Goal: Transaction & Acquisition: Purchase product/service

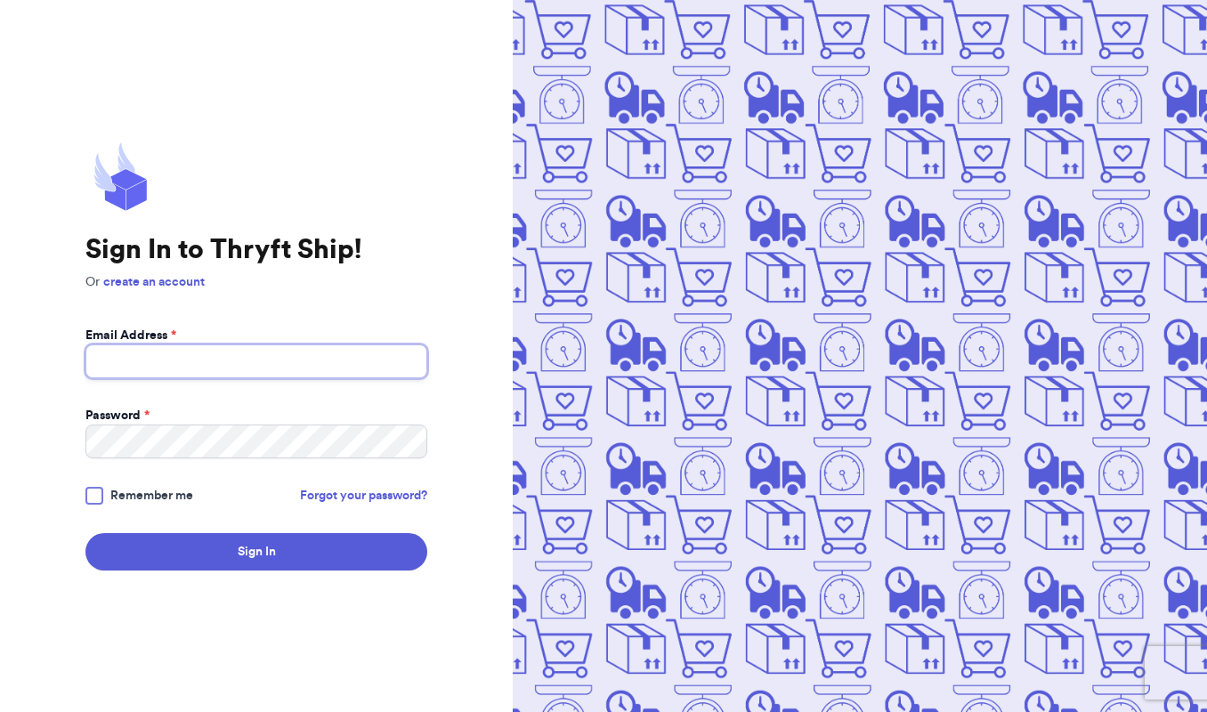
type input "[EMAIL_ADDRESS][DOMAIN_NAME]"
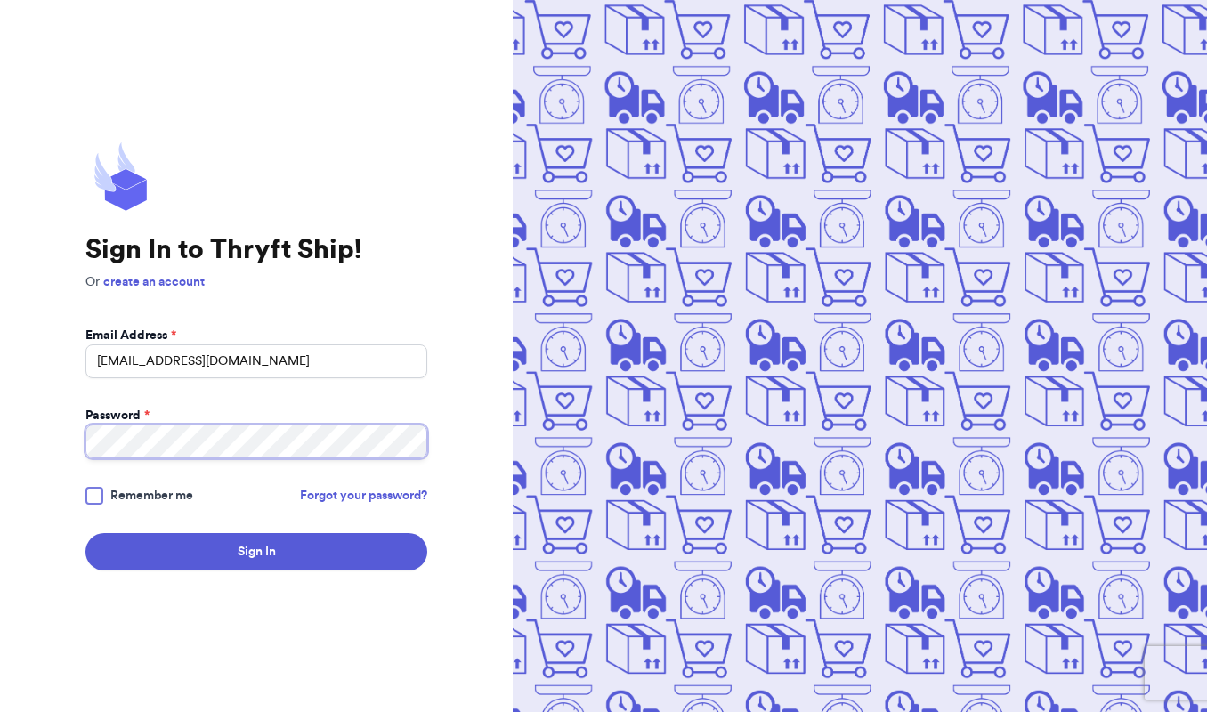
click at [256, 552] on button "Sign In" at bounding box center [256, 551] width 342 height 37
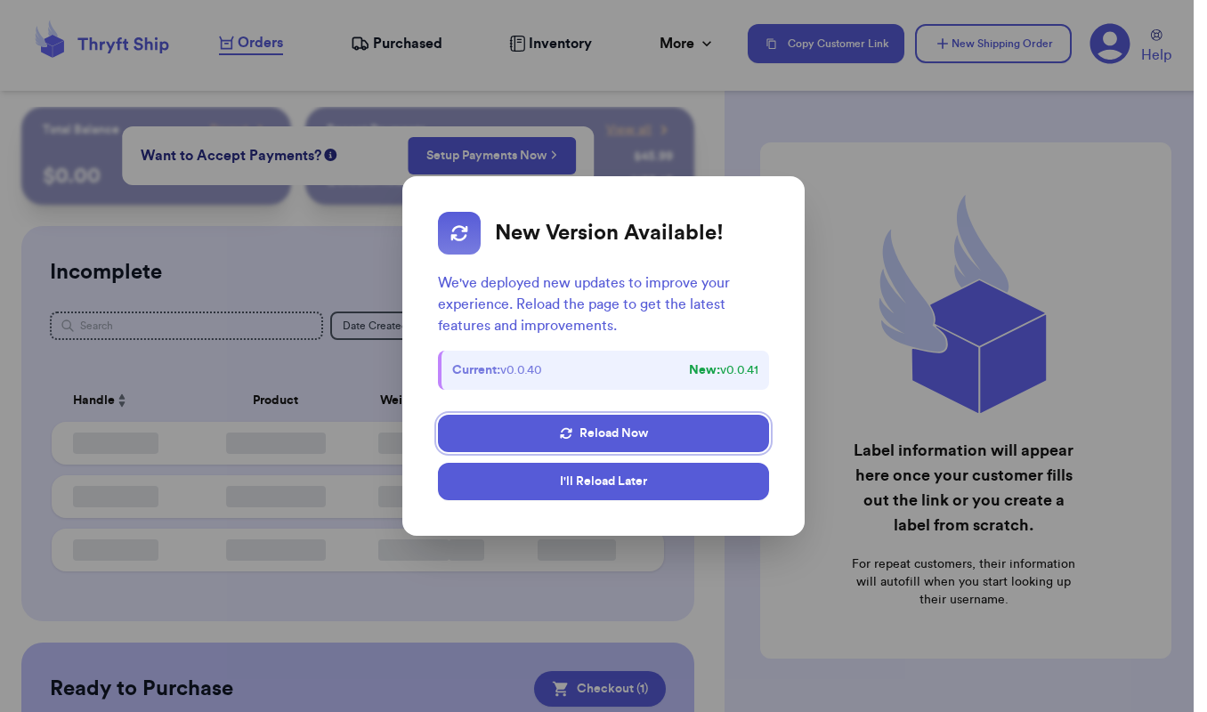
checkbox input "true"
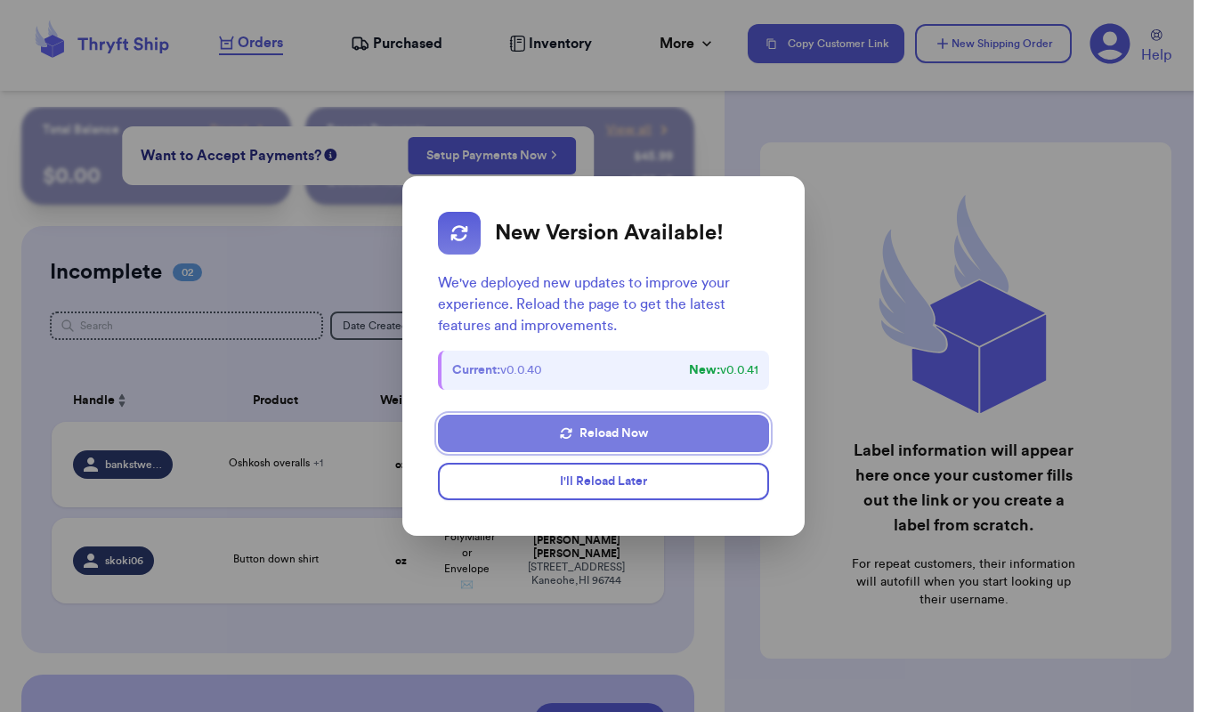
click at [619, 435] on button "Reload Now" at bounding box center [603, 433] width 331 height 37
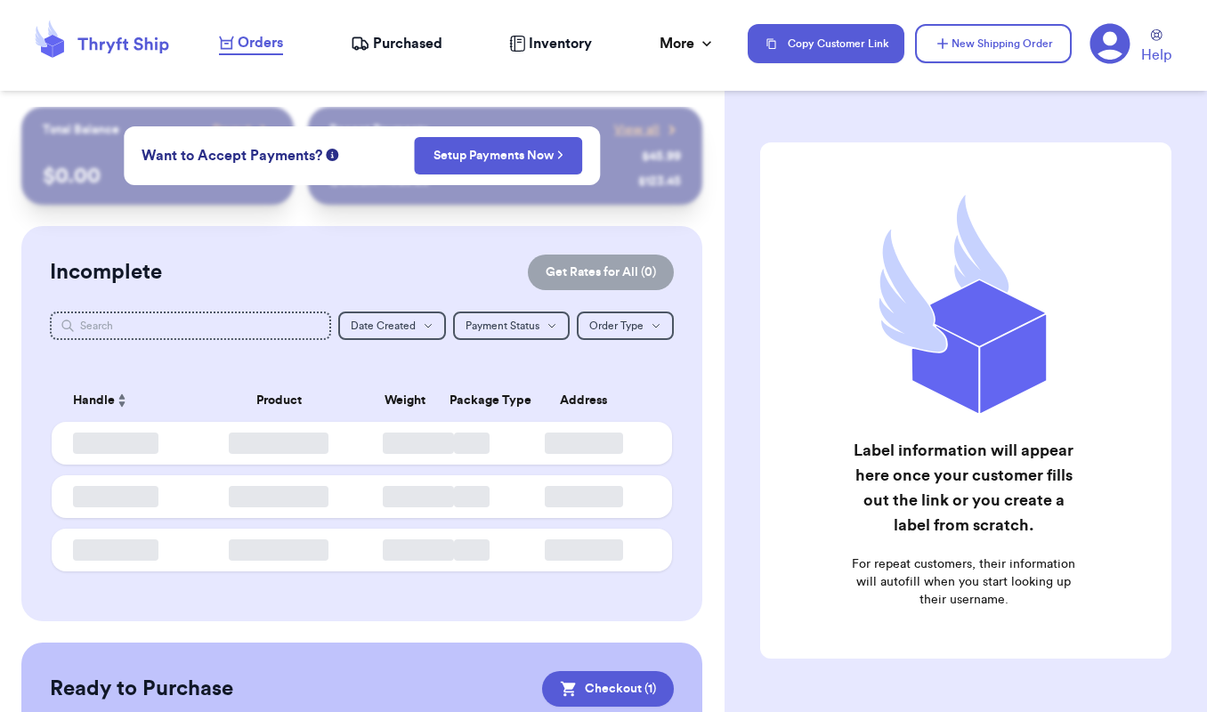
checkbox input "true"
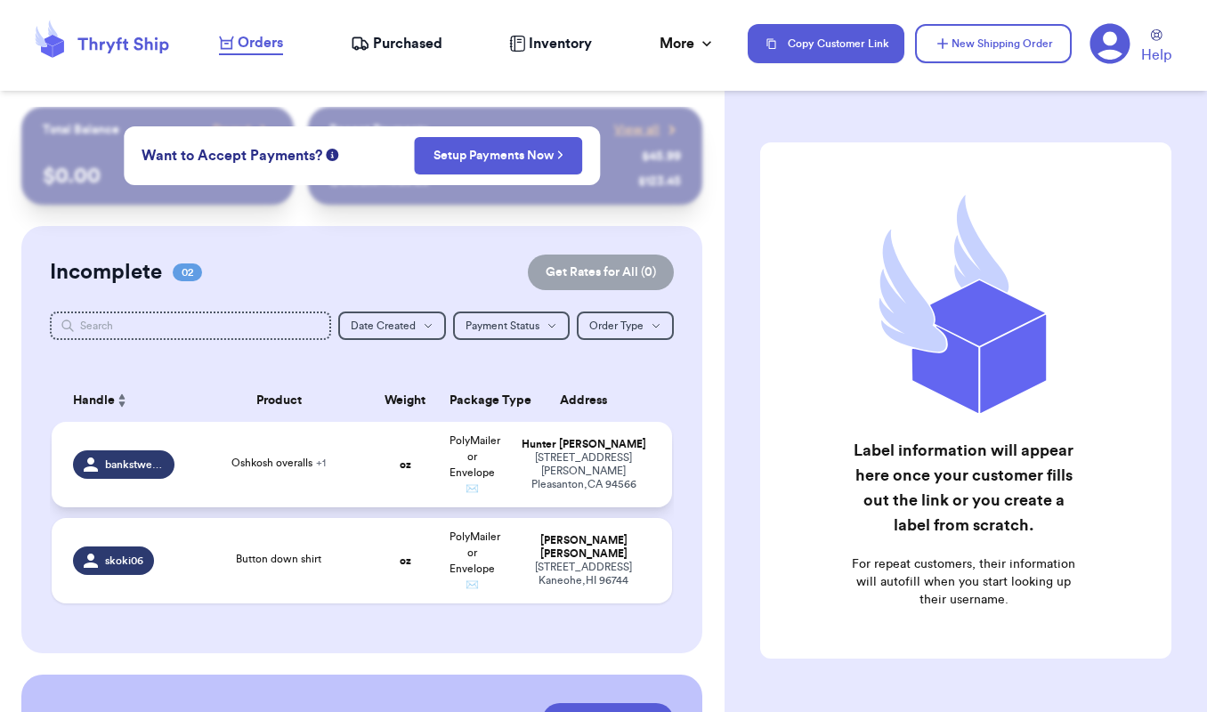
click at [284, 468] on span "Oshkosh overalls + 1" at bounding box center [278, 462] width 94 height 11
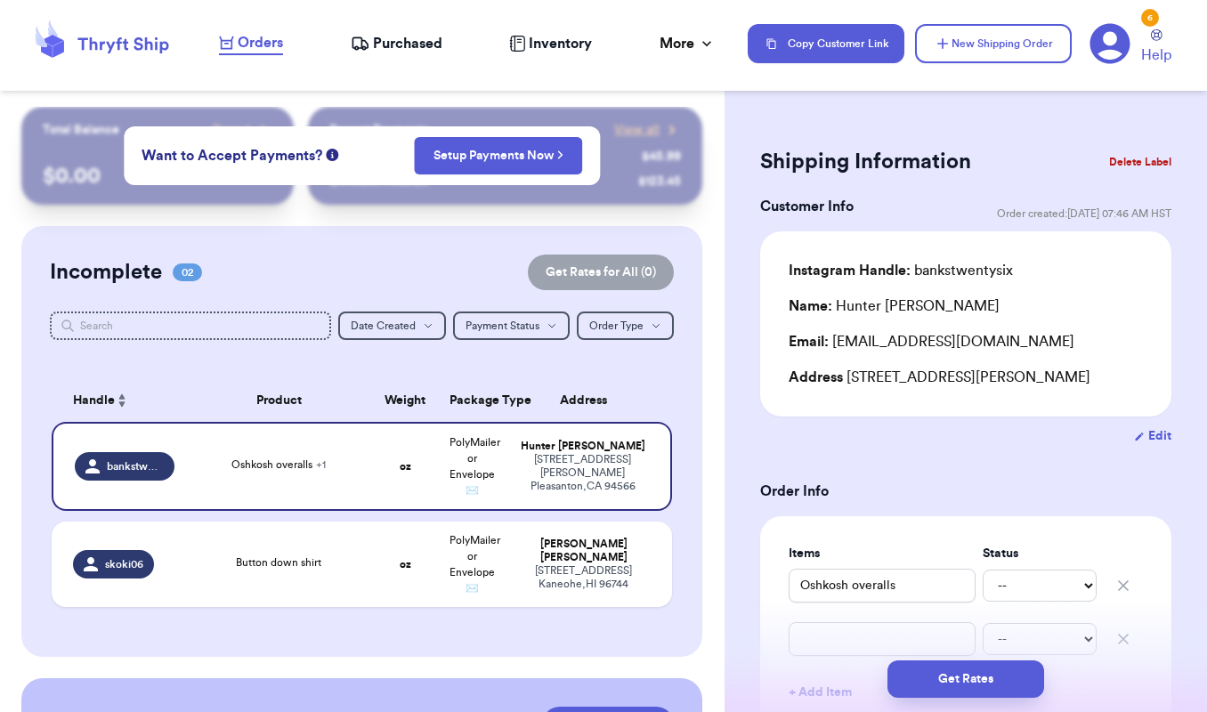
scroll to position [101, 0]
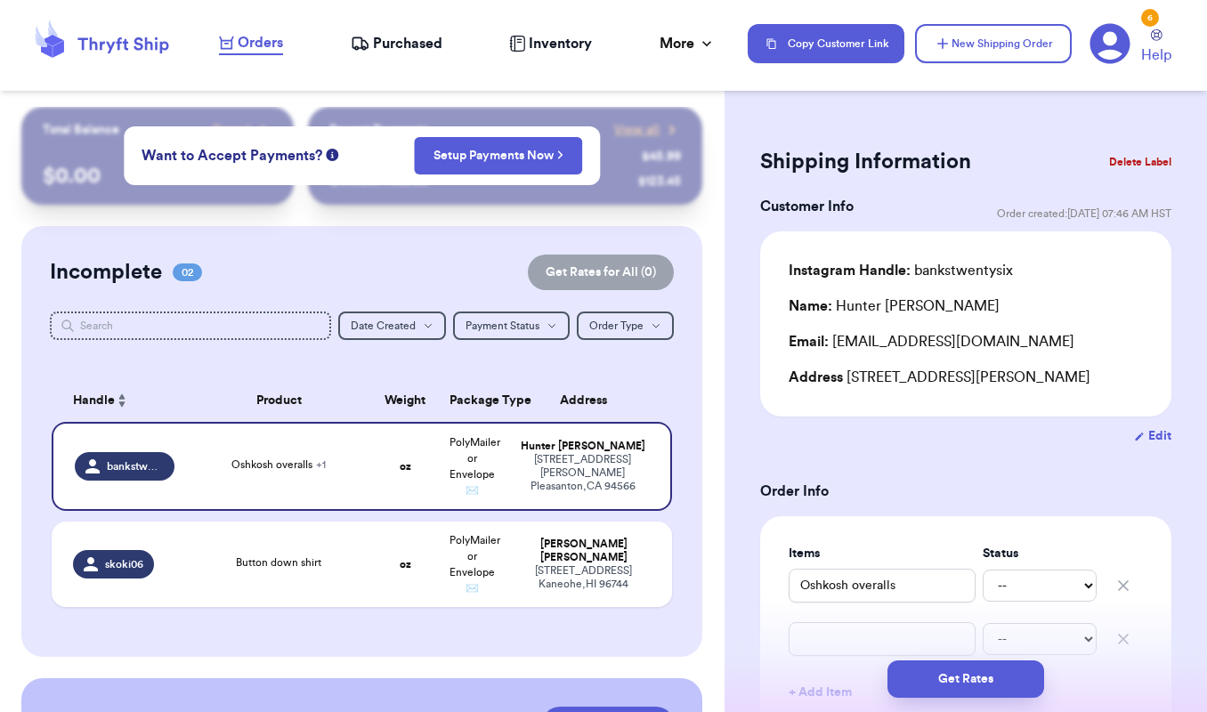
scroll to position [0, 0]
click at [976, 49] on button "New Shipping Order" at bounding box center [993, 43] width 157 height 39
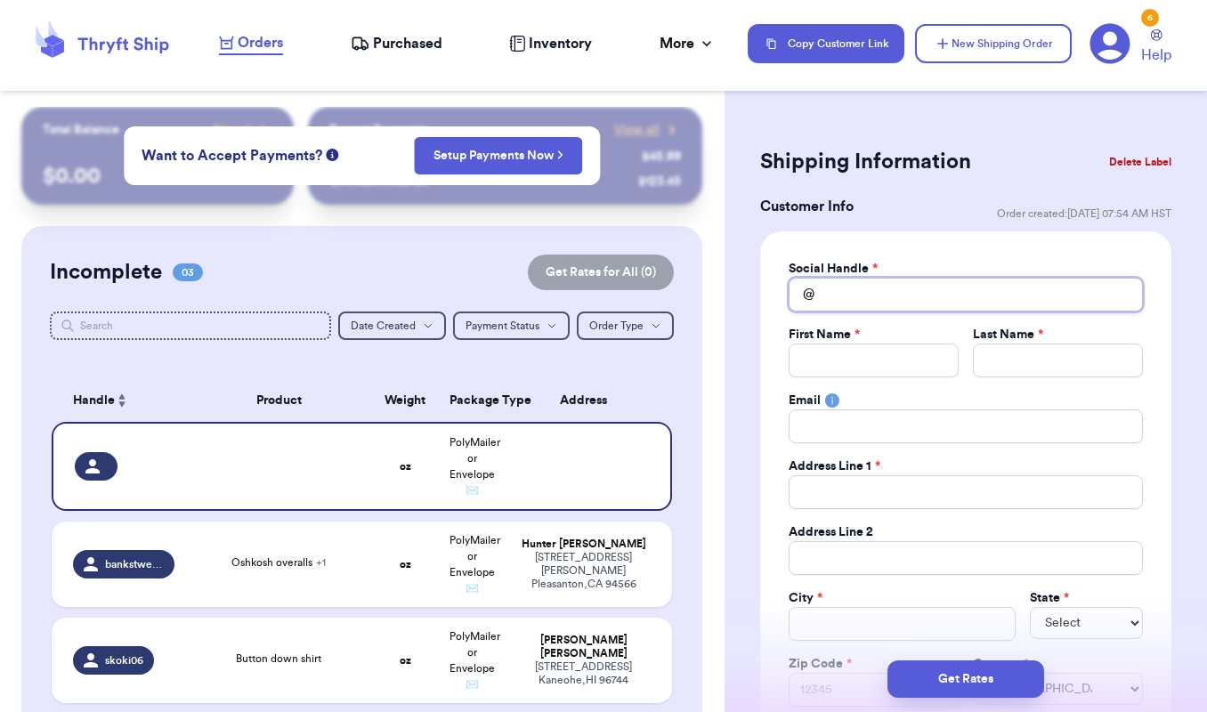
click at [832, 287] on input "Total Amount Paid" at bounding box center [966, 295] width 354 height 34
type input "k"
type input "kx"
type input "kx3"
type input "kx3."
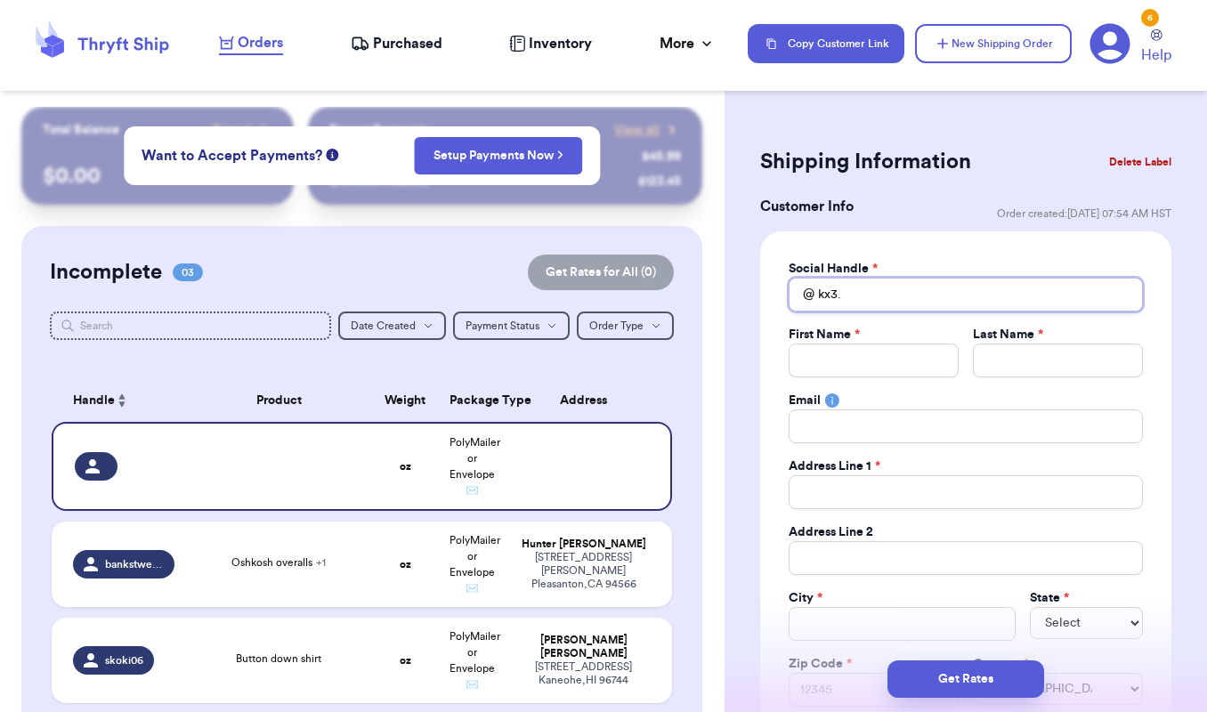
type input "kx3.m"
type input "kx3.mo"
type input "kx3.mom"
type input "kx3.momm"
type input "kx3.mommy"
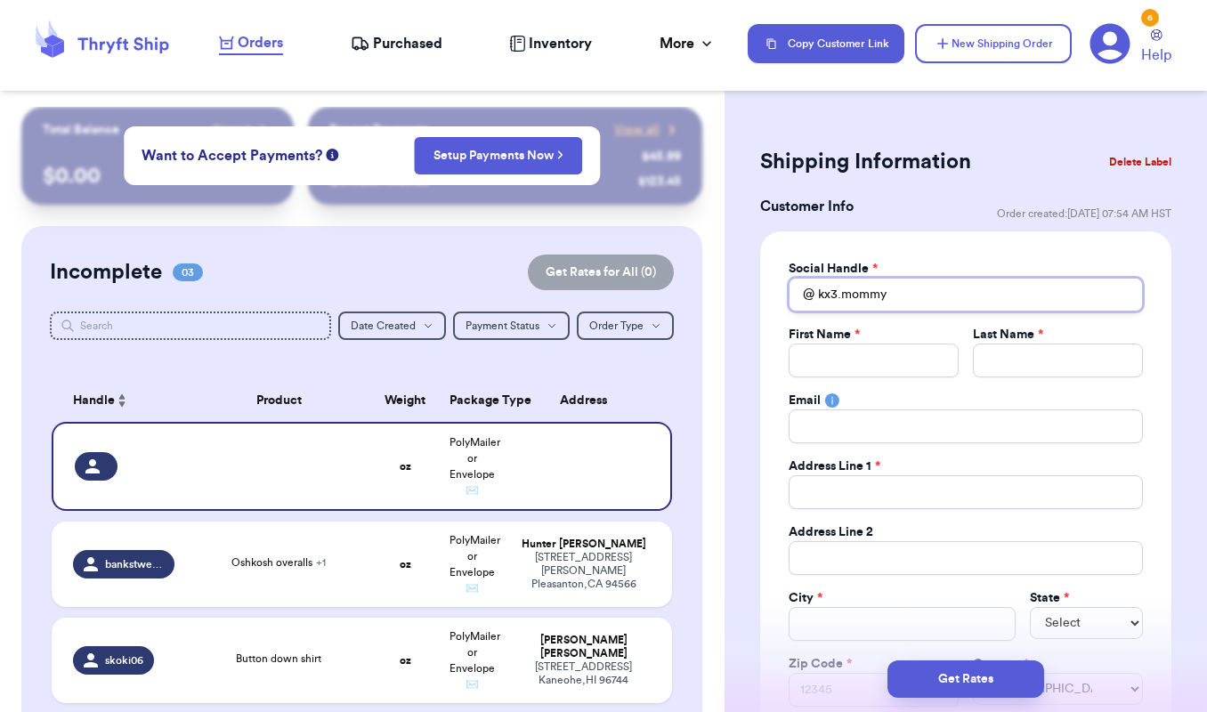
type input "kx3.mommy_"
click at [811, 360] on input "Total Amount Paid" at bounding box center [874, 361] width 170 height 34
type input "T"
type input "Ty"
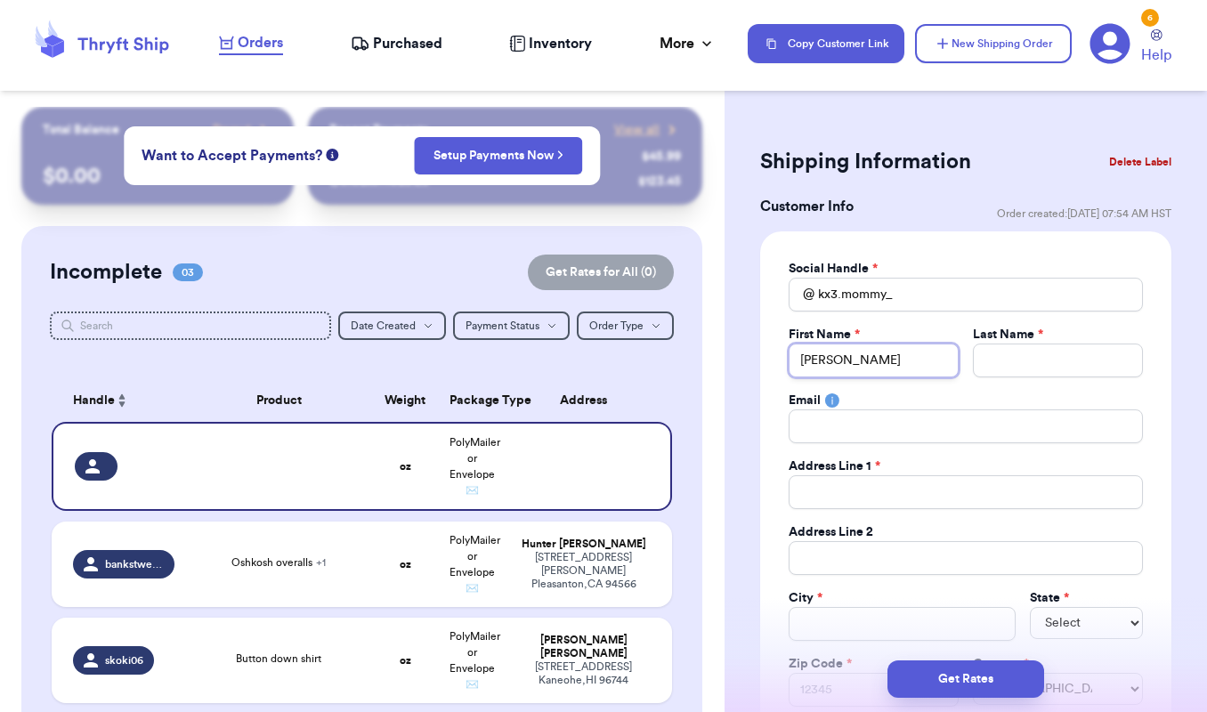
type input "Tyc"
type input "Tyci"
type input "Tycia"
type input "A"
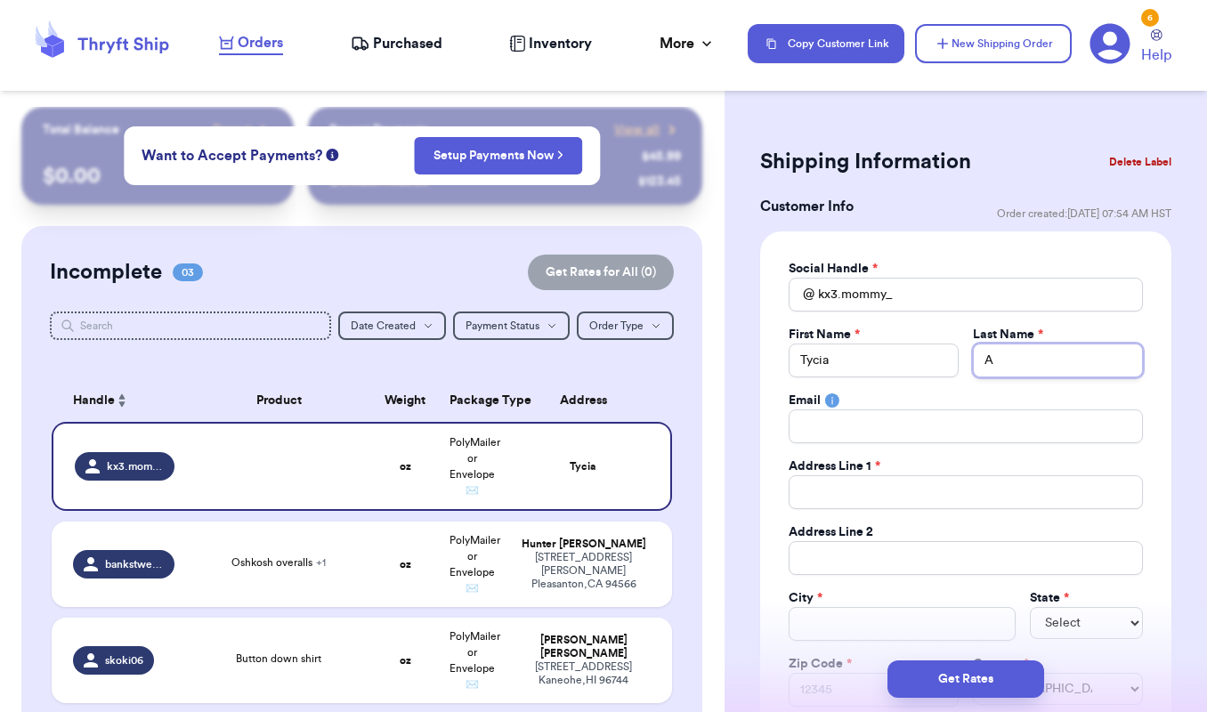
type input "Ar"
type input "Ari"
type input "Ariz"
type input "Arizu"
type input "Arizum"
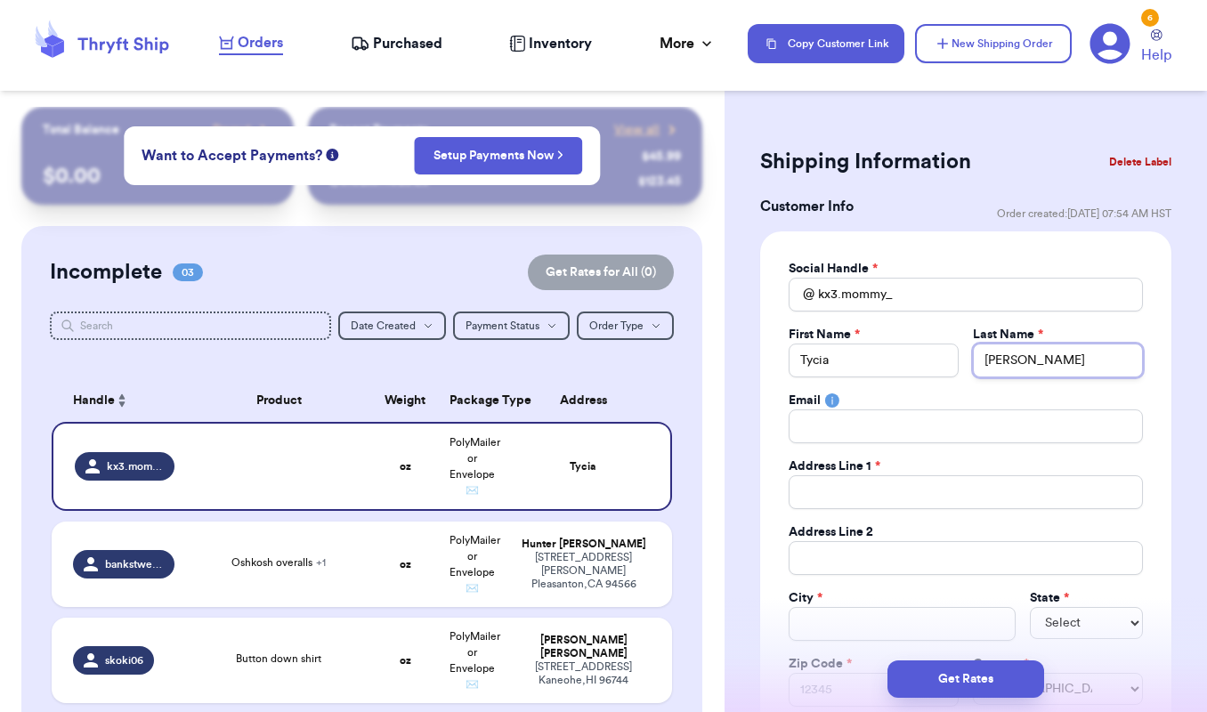
type input "Arizumi"
click at [829, 488] on input "Total Amount Paid" at bounding box center [966, 492] width 354 height 34
type input "1"
type input "15"
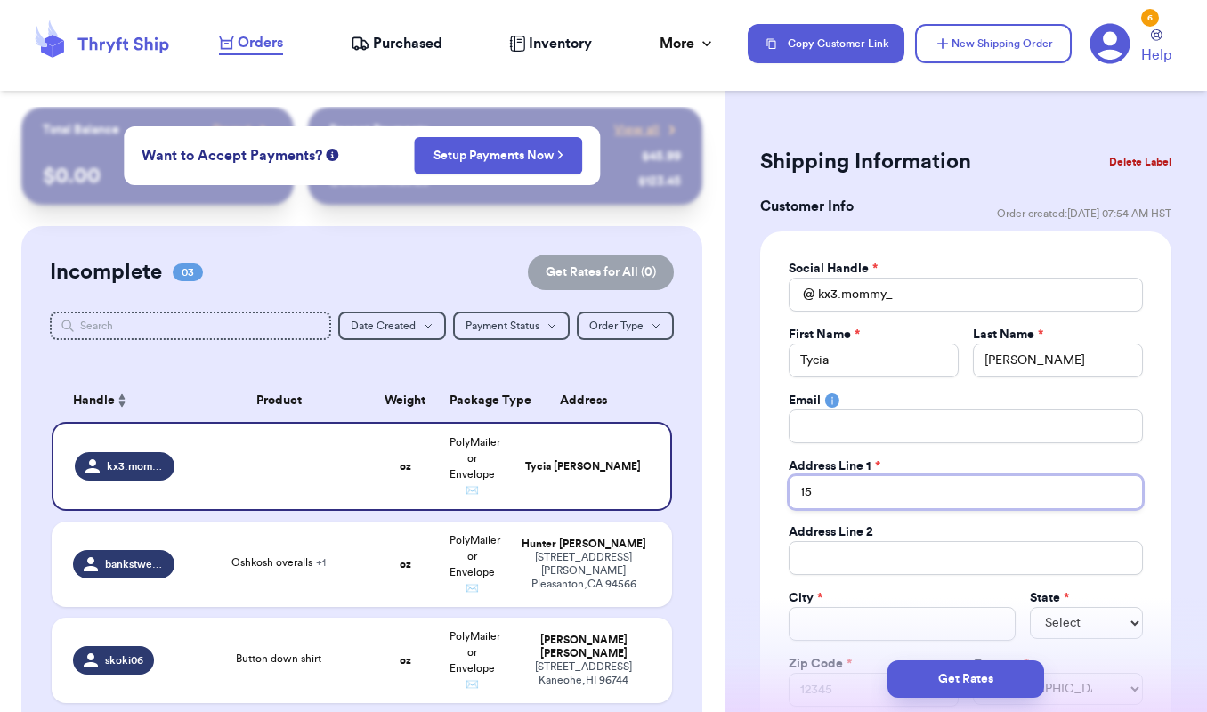
type input "151"
type input "1510"
type input "1510 K"
type input "1510 Ko"
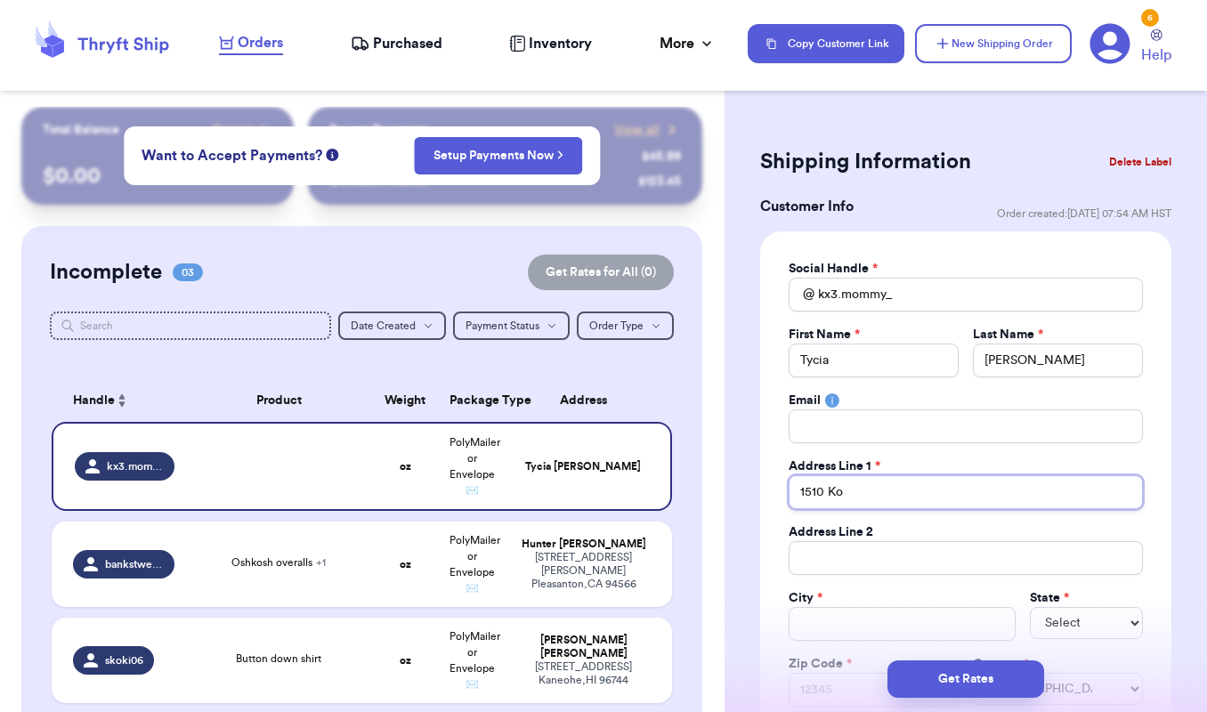
type input "1510 Kom"
type input "1510 Komo"
type input "1510 Komoh"
type input "1510 Komohn"
type input "1510 Komohna"
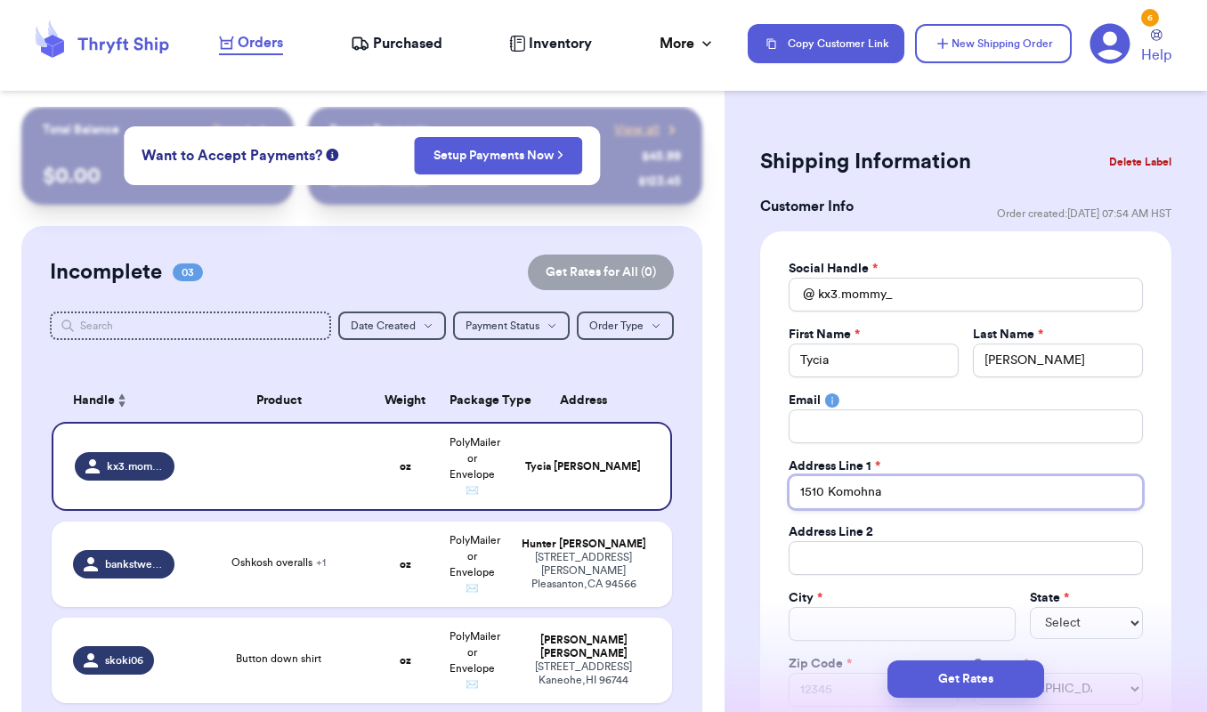
type input "1510 Komohn"
type input "1510 Komoh"
type input "1510 Komoha"
type input "1510 Komohan"
type input "1510 Komohana"
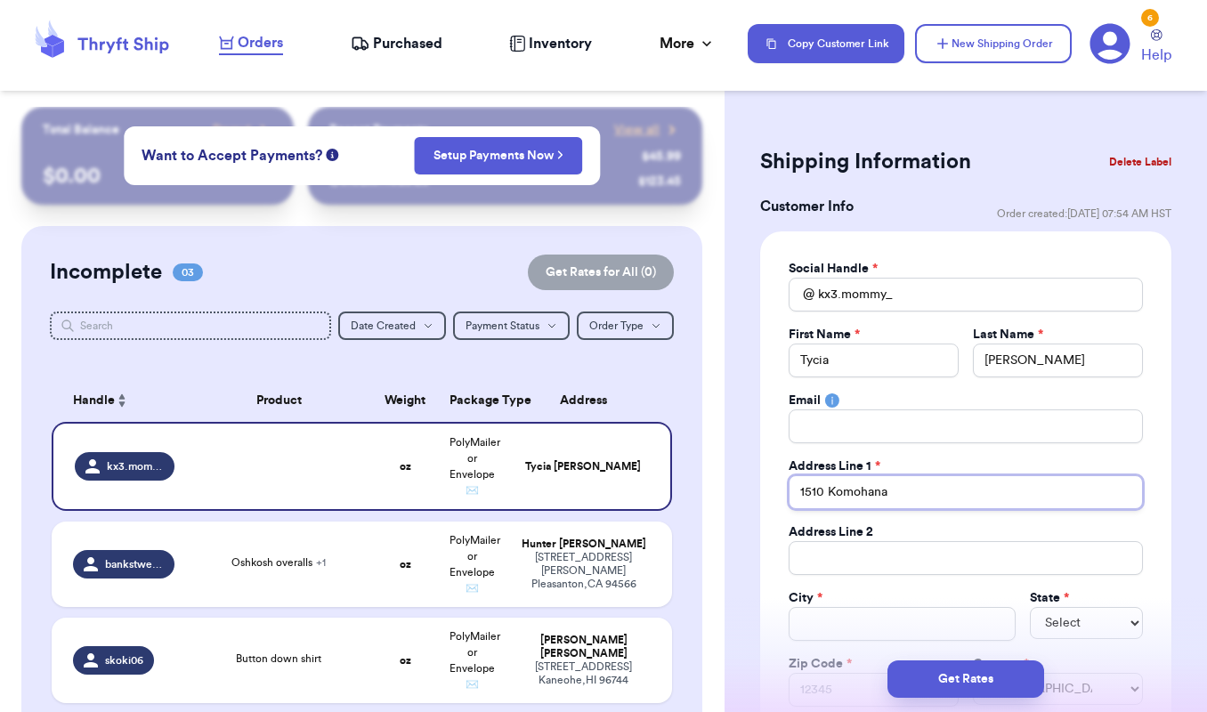
type input "1510 Komohana"
type input "1510 Komohana S"
type input "1510 Komohana St"
type input "H"
type input "Hi"
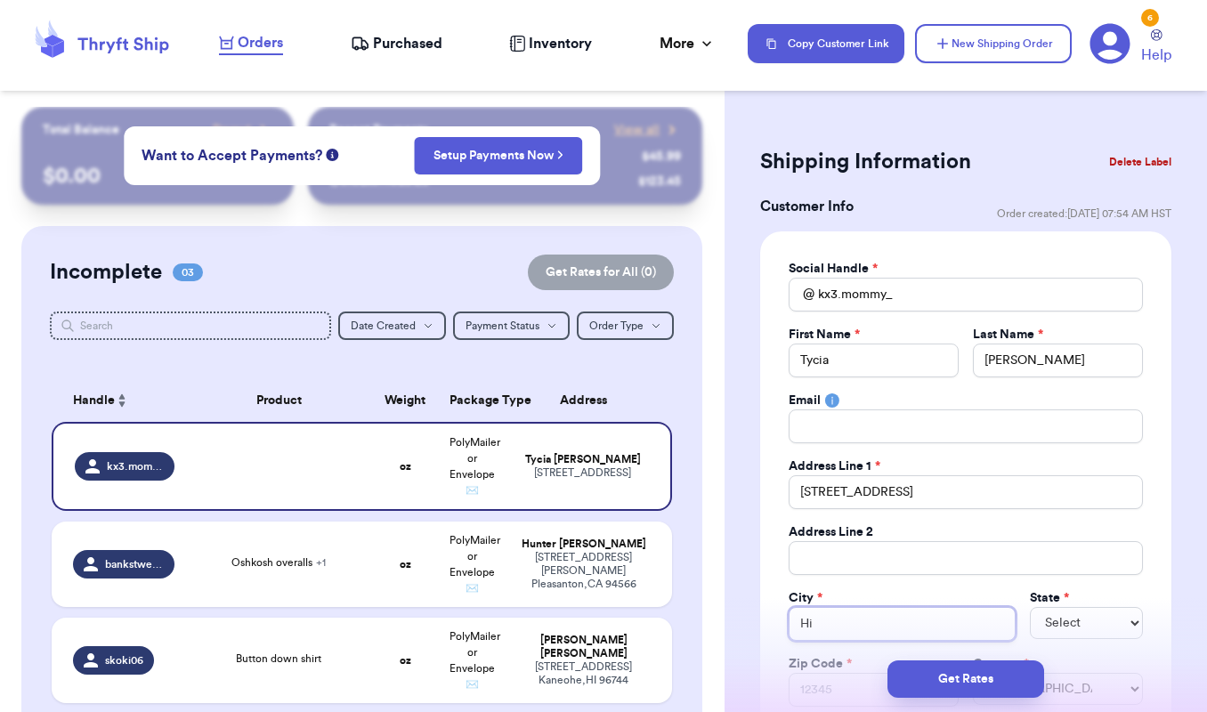
type input "Hil"
type input "Hilo"
select select "HI"
type input "9"
type input "96"
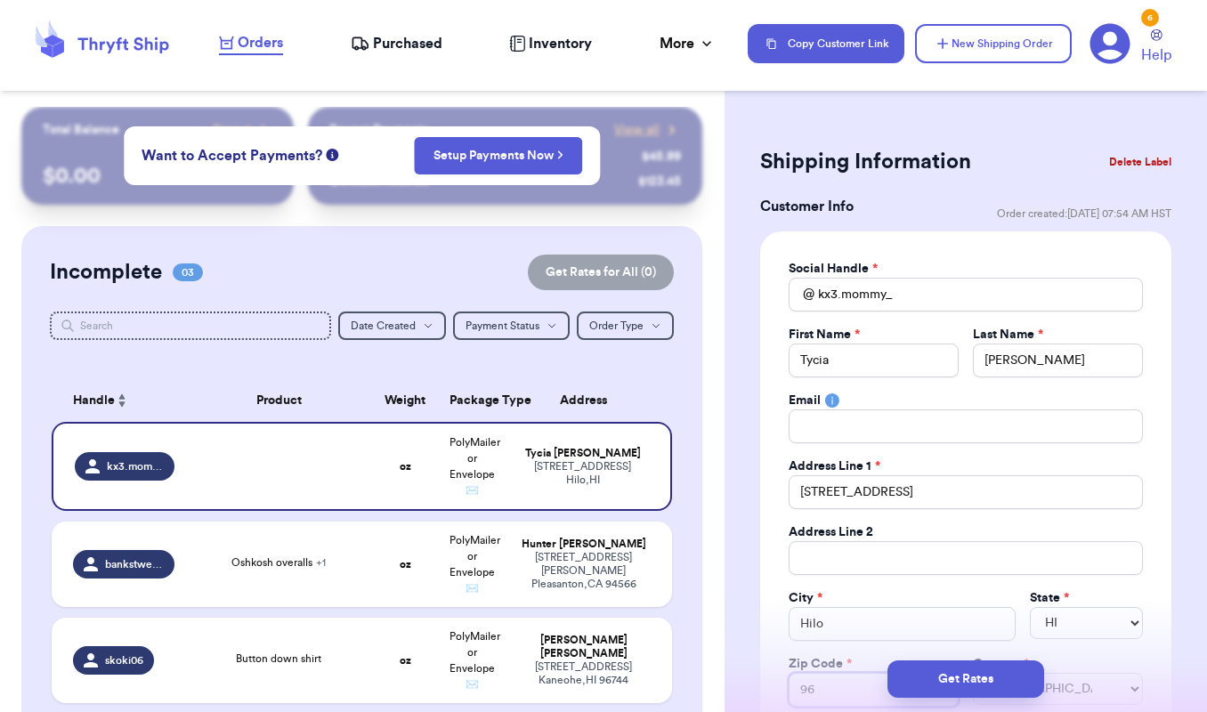
type input "967"
type input "9672"
type input "96720"
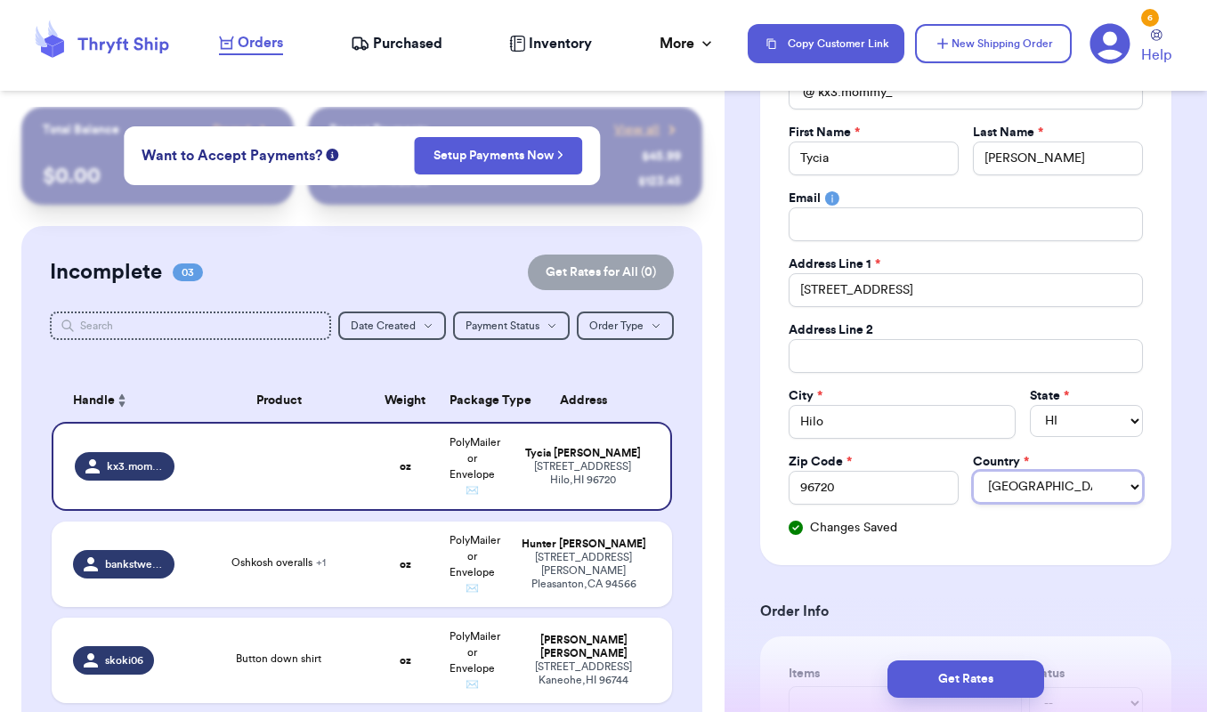
scroll to position [242, 0]
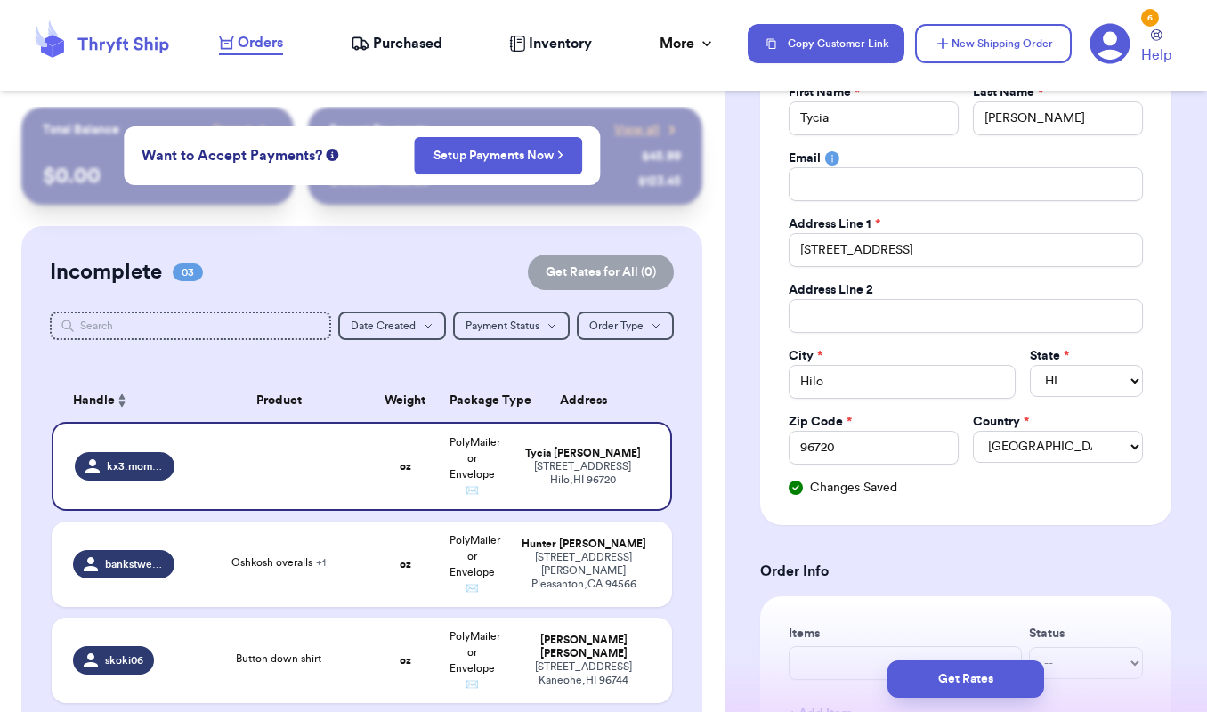
click at [1024, 486] on div "Changes Saved" at bounding box center [966, 488] width 354 height 18
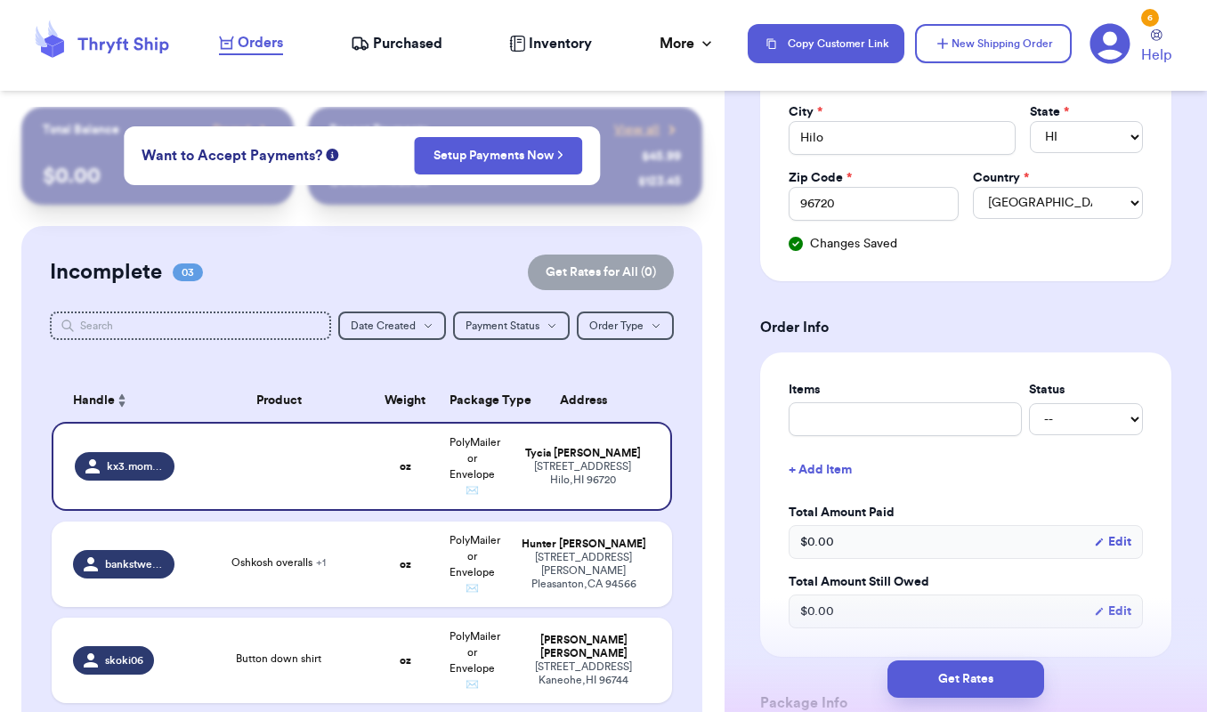
scroll to position [504, 0]
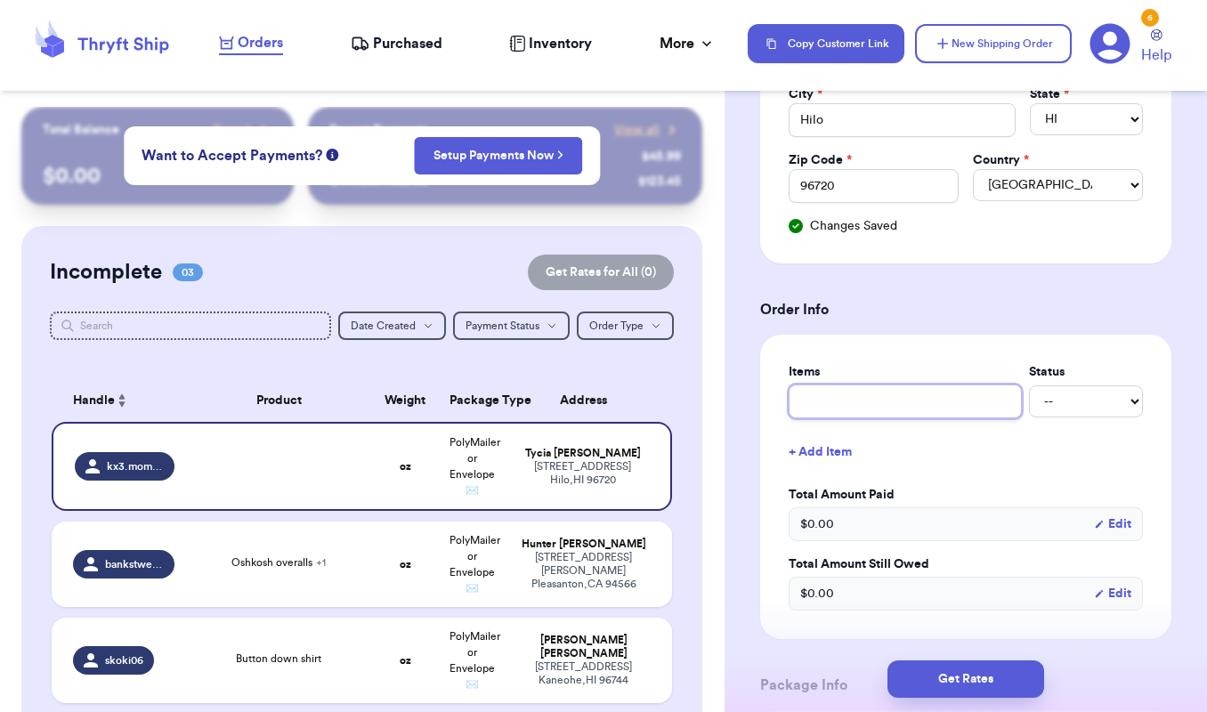
click at [890, 405] on input "text" at bounding box center [905, 401] width 233 height 34
type input "2"
type input "2 S"
type input "2 Sh"
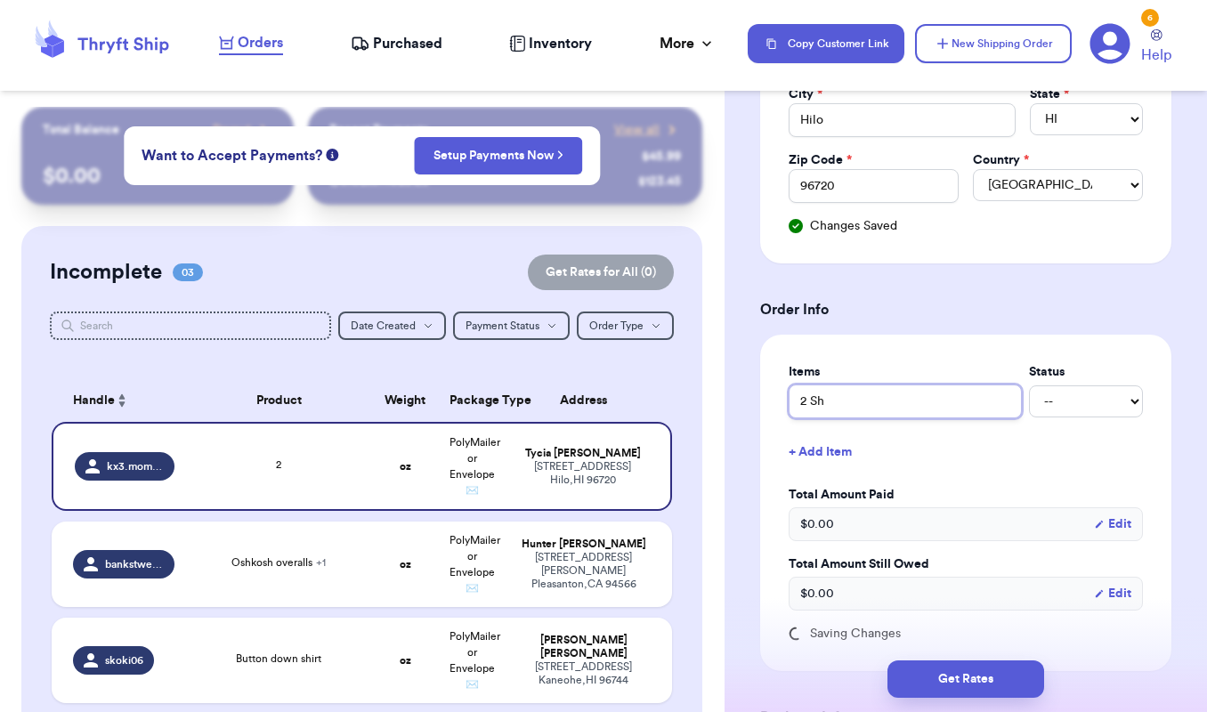
type input "2 Shi"
type input "2 Shir"
type input "2 Shirt"
type input "2 Shirts"
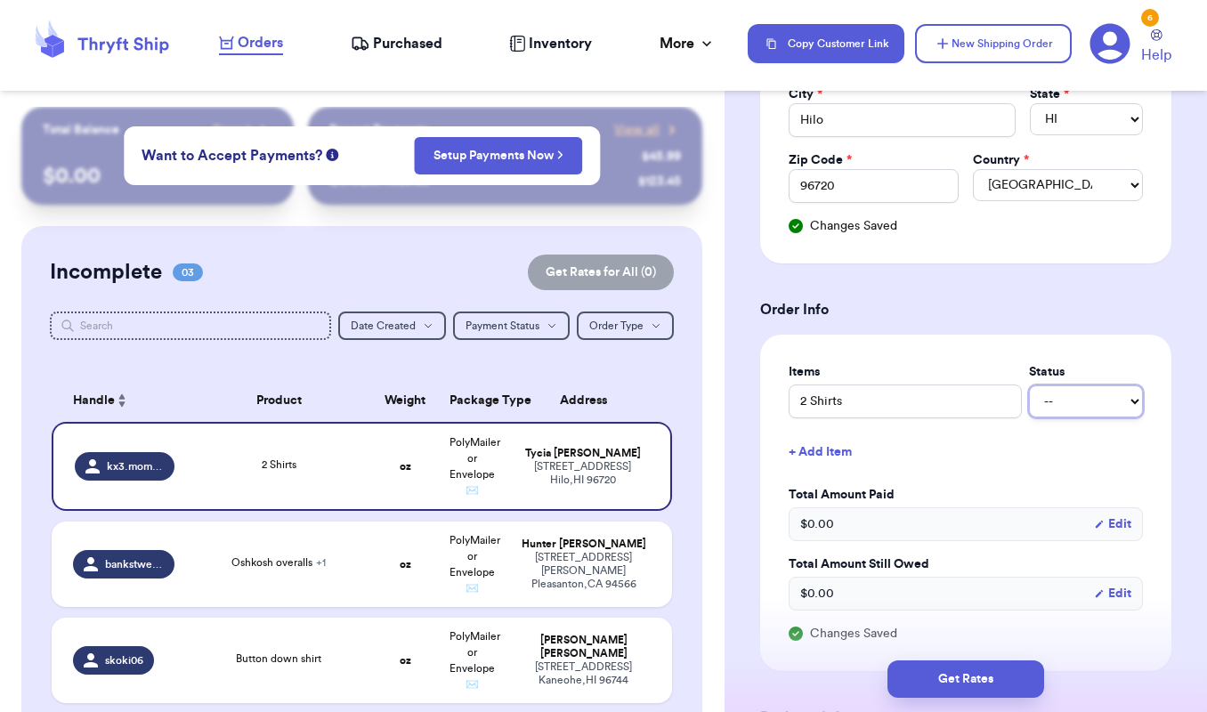
select select "paid"
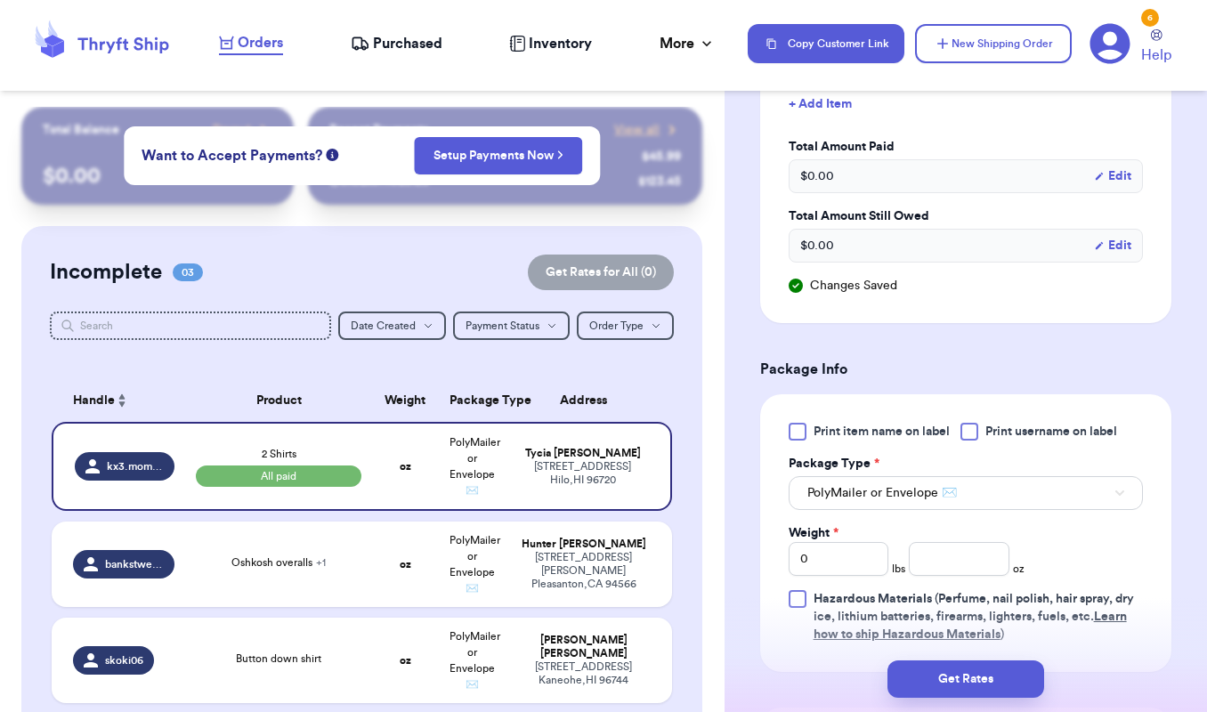
scroll to position [1140, 0]
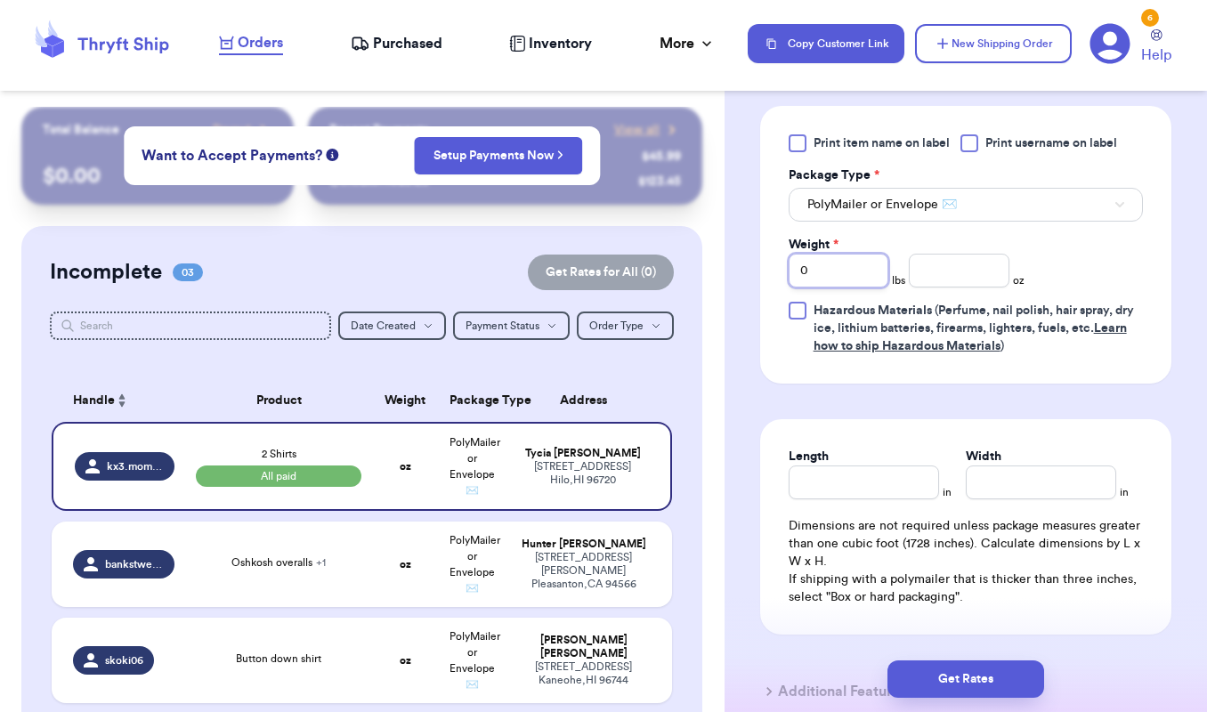
click at [856, 265] on input "0" at bounding box center [839, 271] width 101 height 34
click at [949, 279] on input "number" at bounding box center [959, 271] width 101 height 34
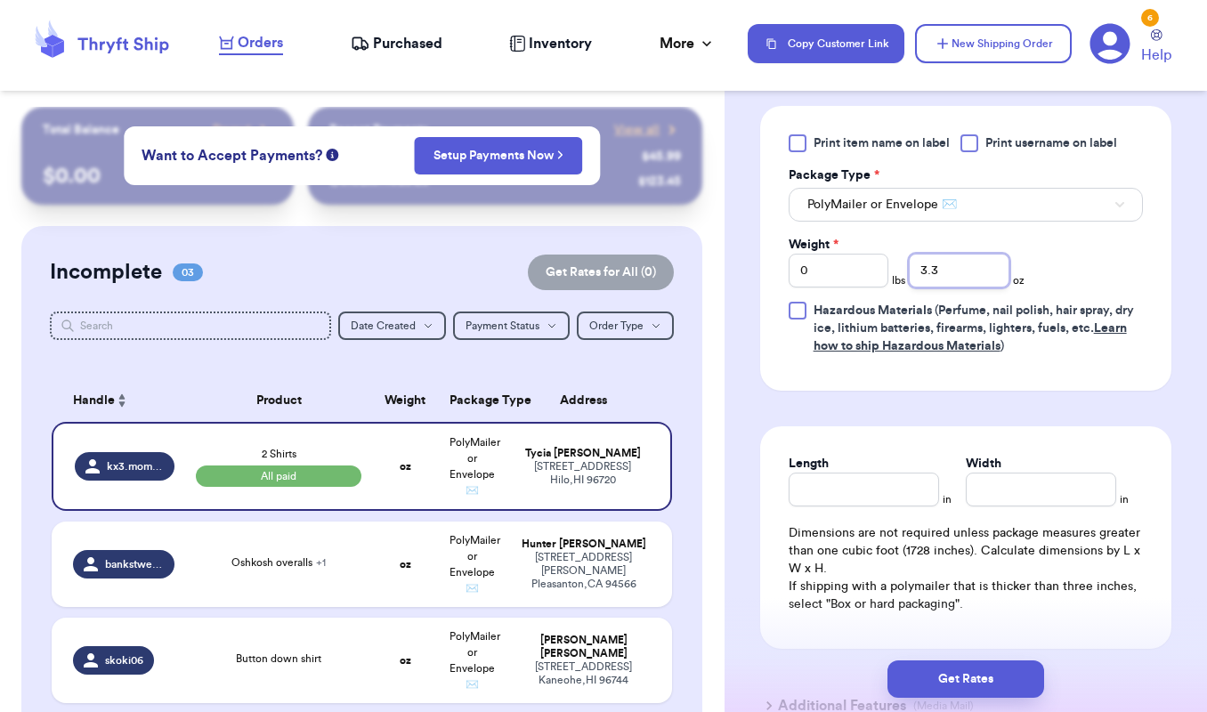
type input "3.3"
click at [888, 483] on div "Length" at bounding box center [864, 481] width 150 height 52
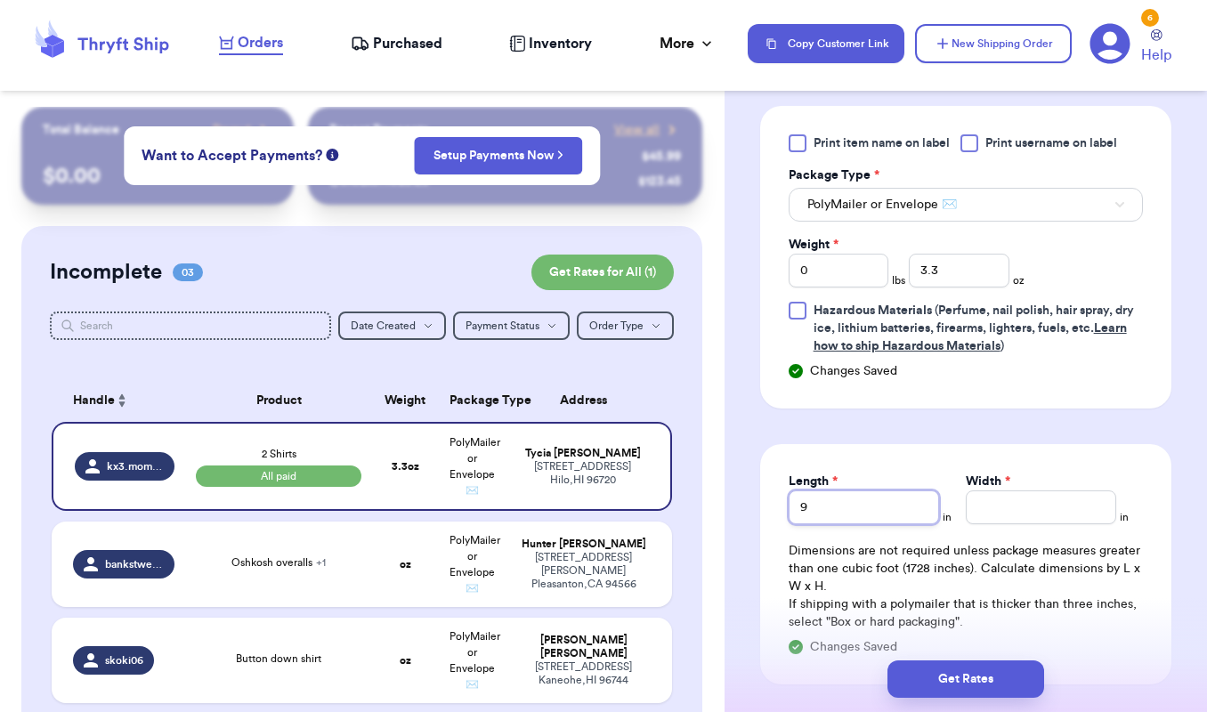
type input "9"
click at [980, 502] on input "Width *" at bounding box center [1041, 507] width 150 height 34
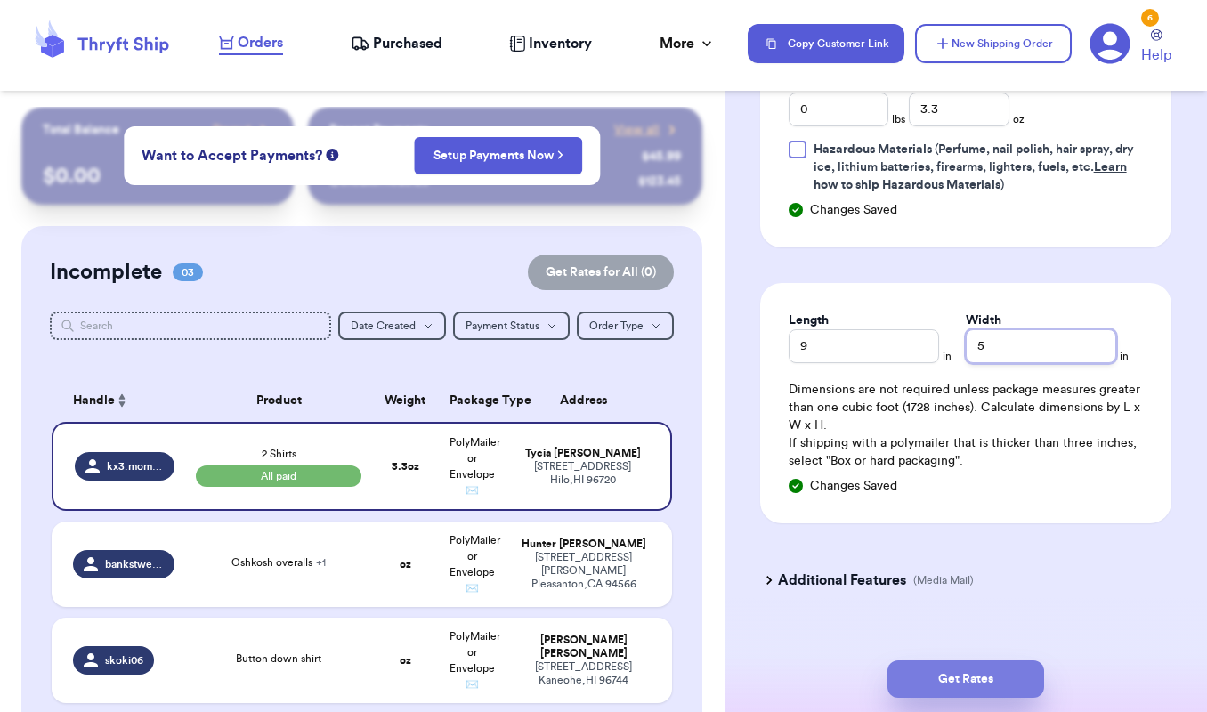
type input "5"
click at [964, 679] on button "Get Rates" at bounding box center [965, 678] width 157 height 37
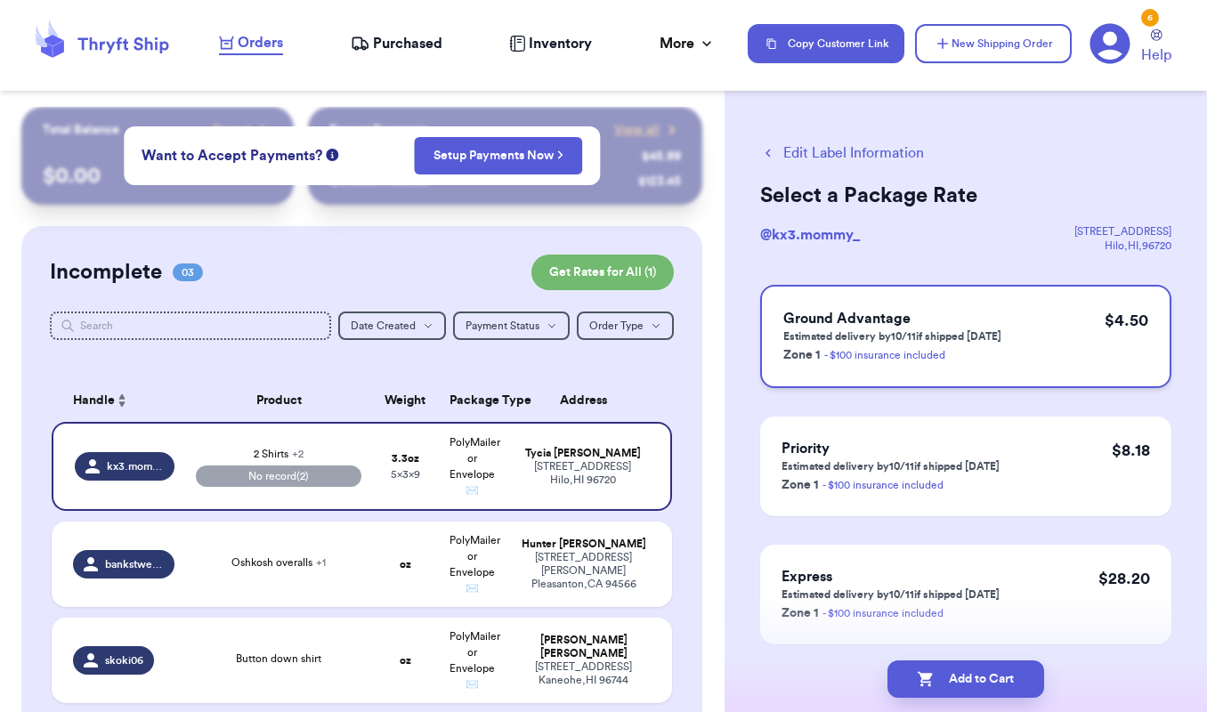
scroll to position [0, 0]
click at [788, 150] on button "Edit Label Information" at bounding box center [842, 152] width 164 height 21
select select "paid"
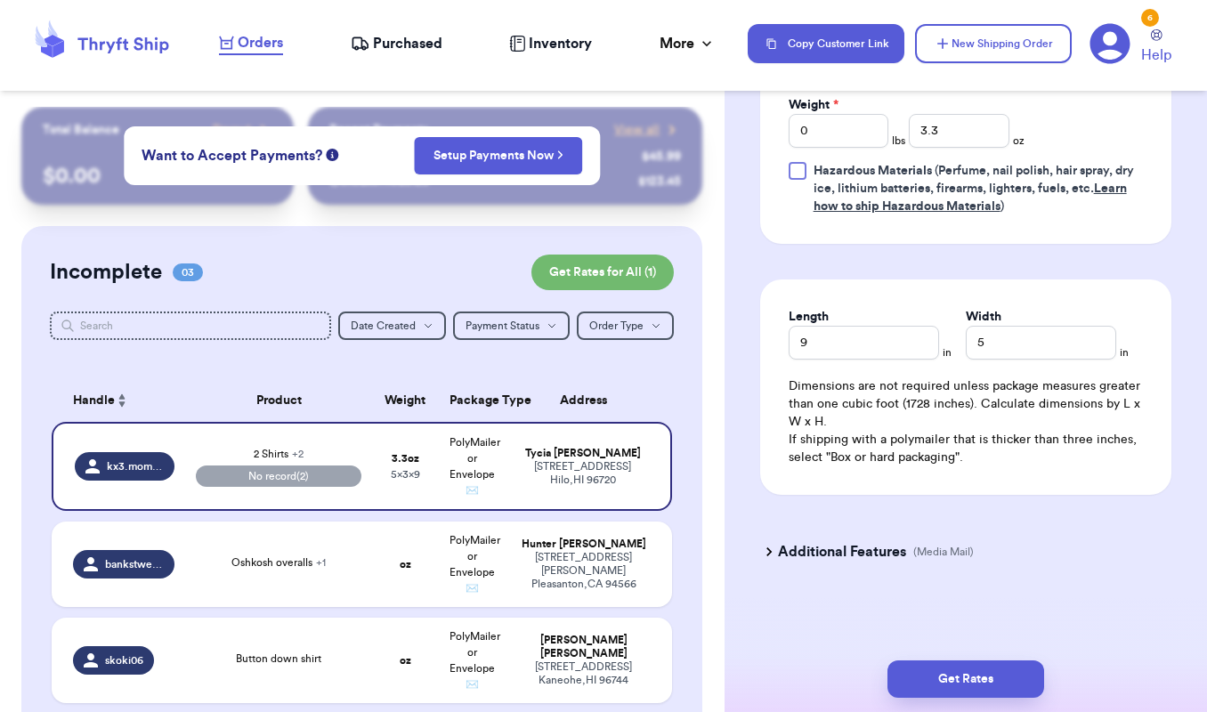
scroll to position [929, 0]
click at [997, 348] on input "5" at bounding box center [1041, 343] width 150 height 34
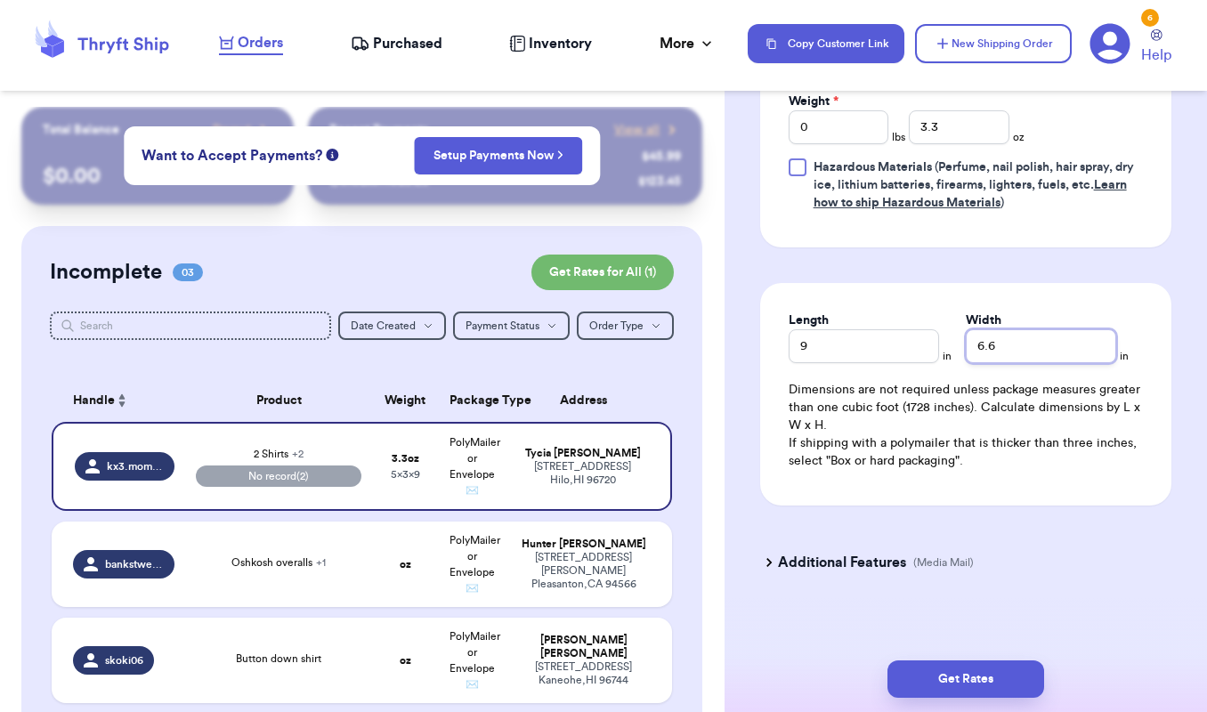
type input "6.6"
click at [940, 356] on div "Length 9 in" at bounding box center [870, 337] width 163 height 52
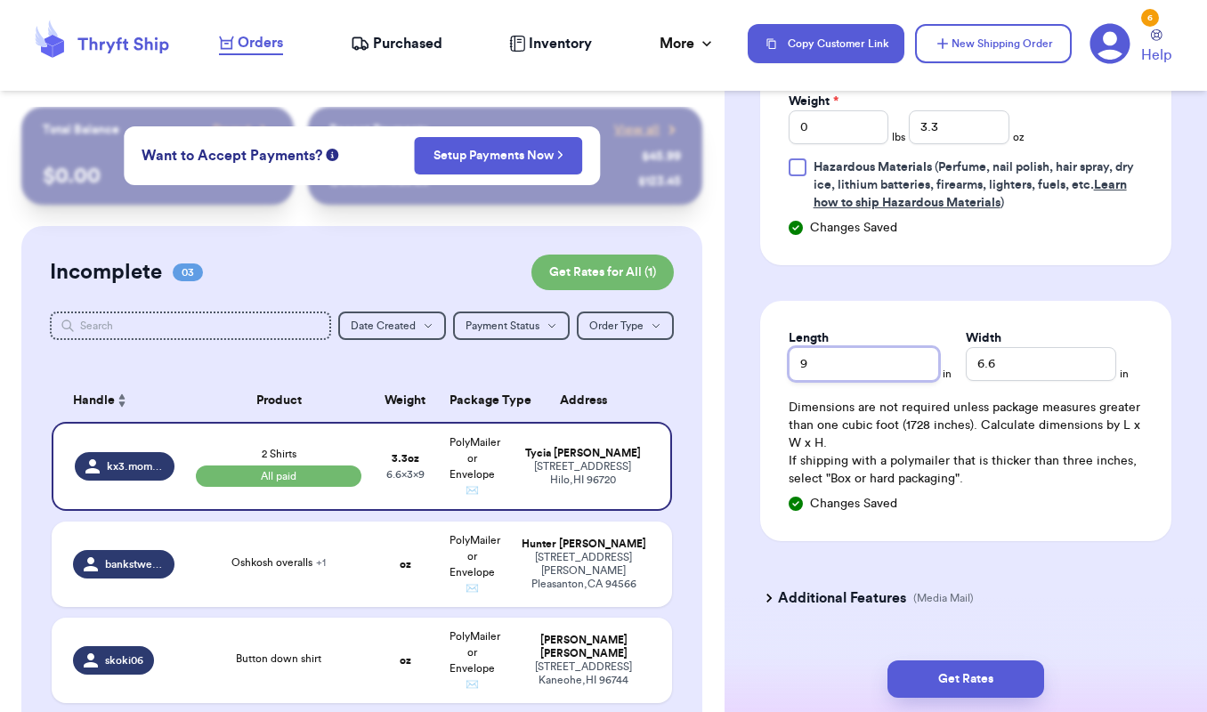
click at [923, 356] on input "9" at bounding box center [864, 364] width 150 height 34
click at [920, 361] on input "9" at bounding box center [864, 364] width 150 height 34
type input "8"
click at [1009, 365] on input "6.6" at bounding box center [1041, 364] width 150 height 34
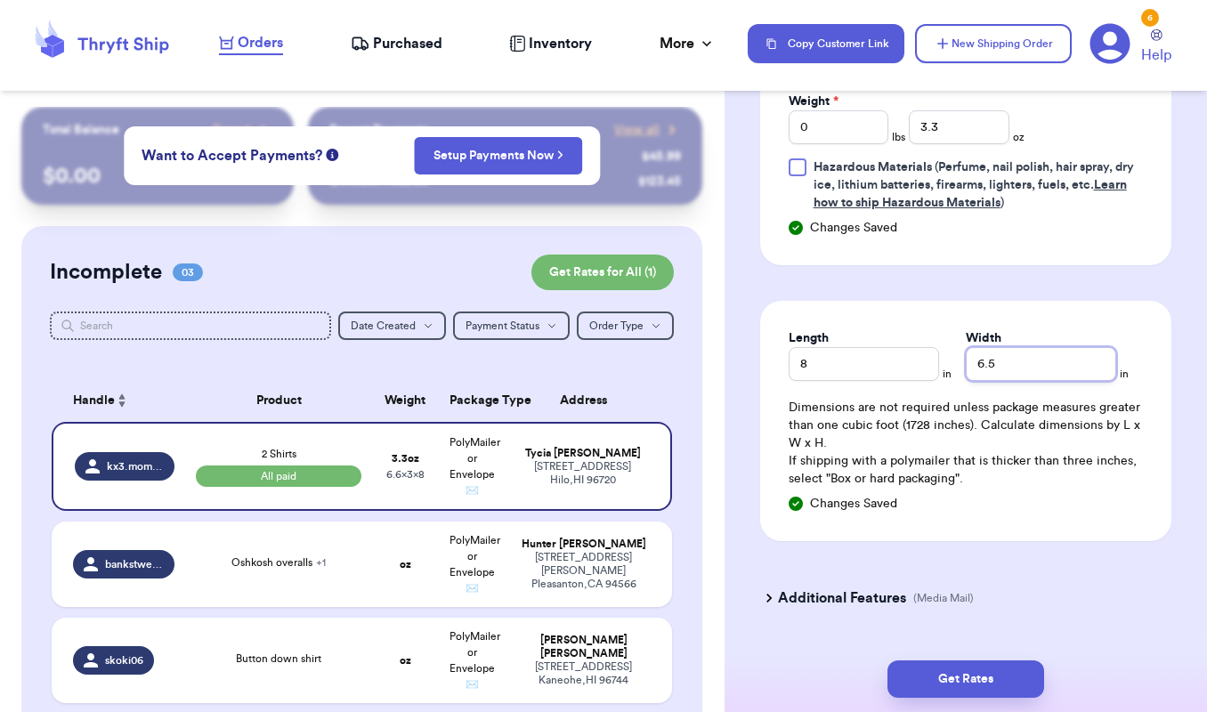
type input "6.5"
click at [1135, 309] on div "Length 8 in Width 6.5 in Dimensions are not required unless package measures gr…" at bounding box center [965, 421] width 411 height 240
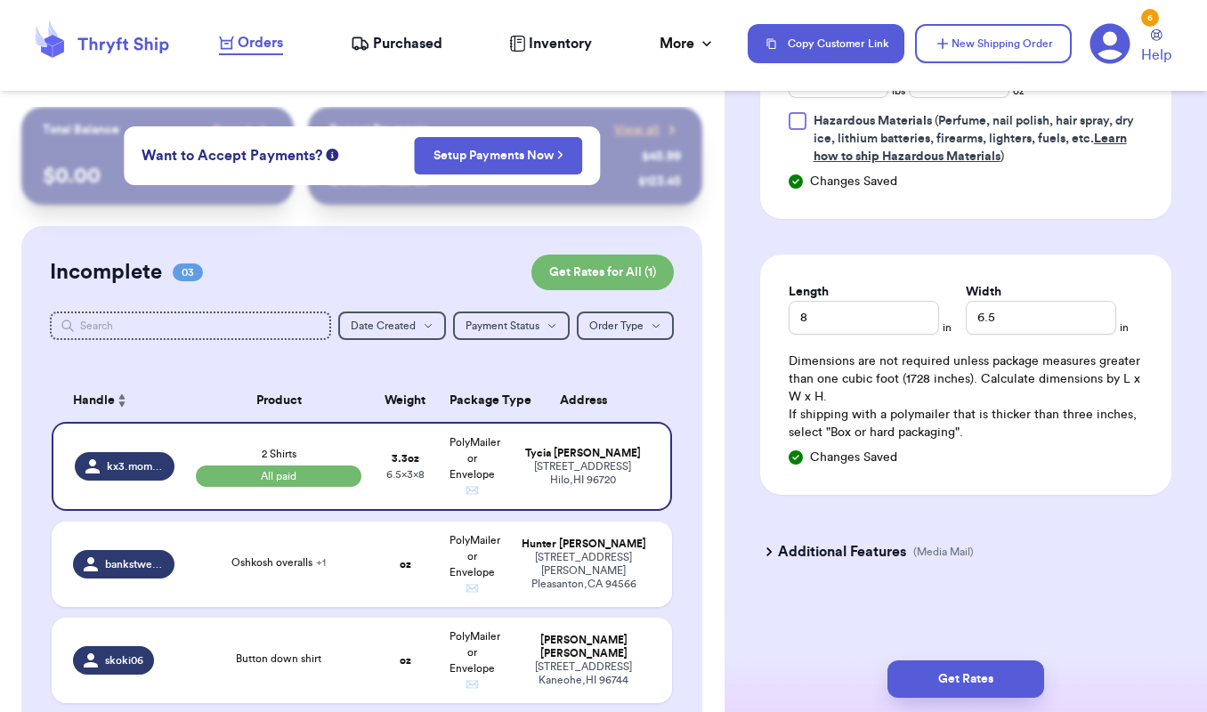
scroll to position [979, 0]
click at [1009, 683] on button "Get Rates" at bounding box center [965, 678] width 157 height 37
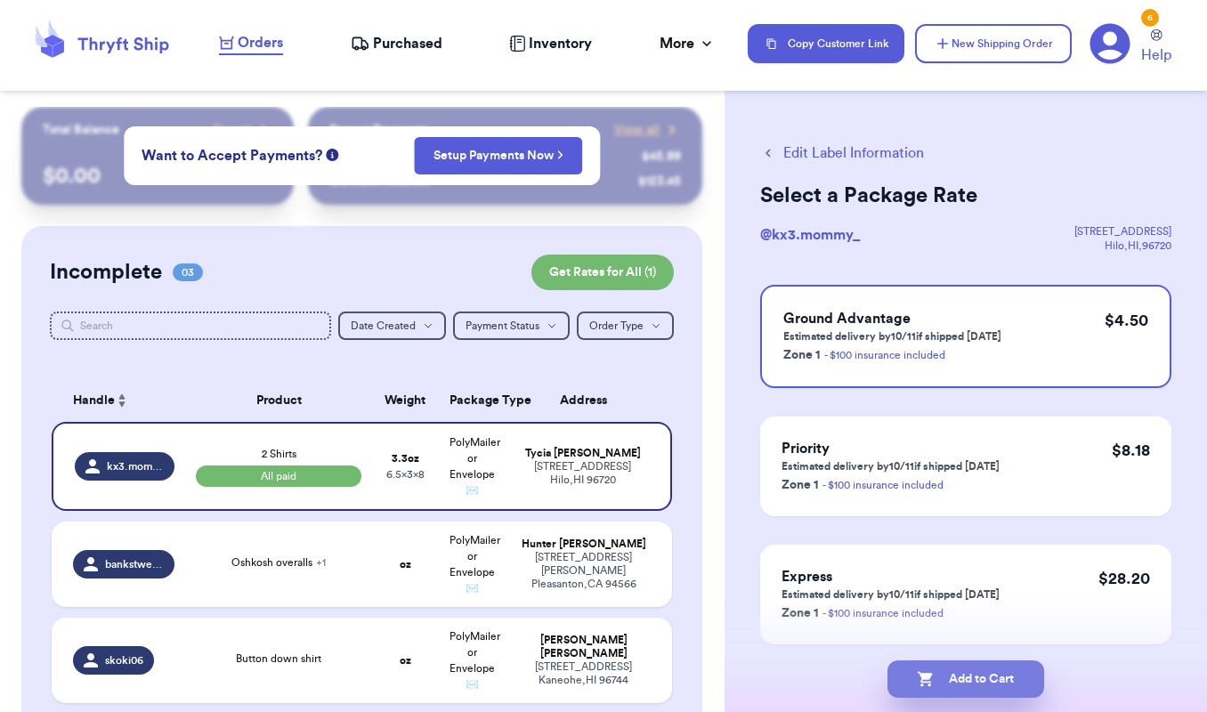
click at [998, 691] on button "Add to Cart" at bounding box center [965, 678] width 157 height 37
checkbox input "true"
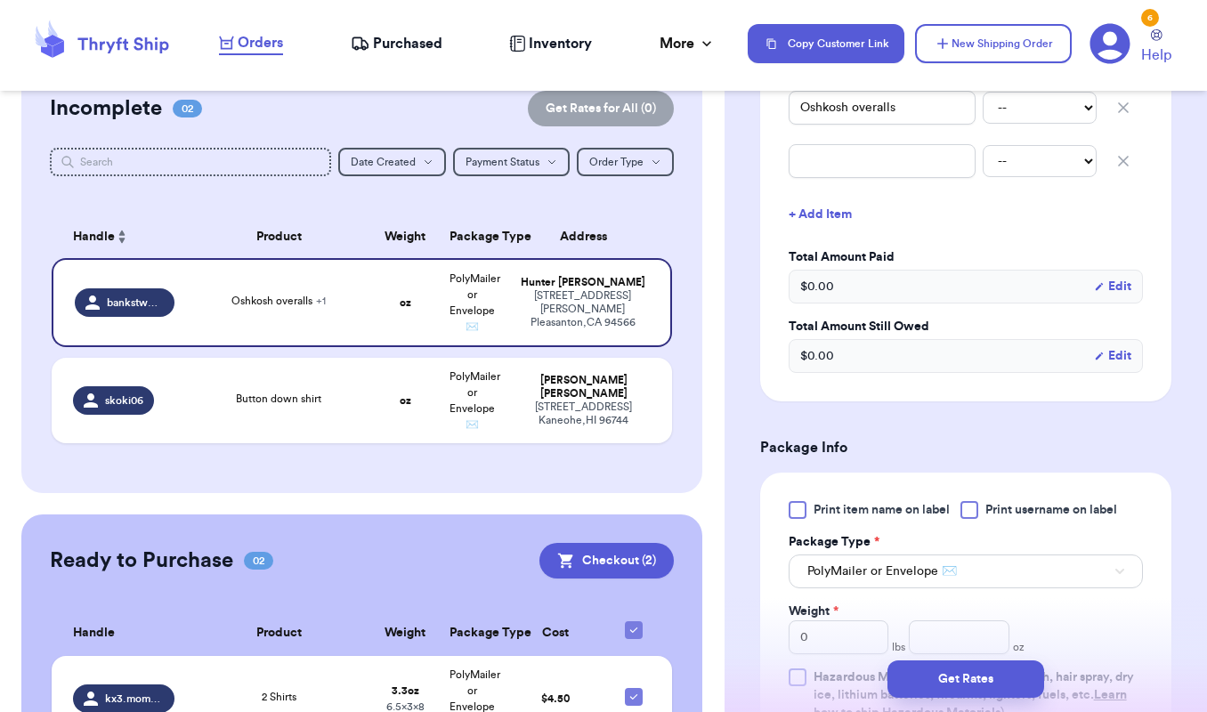
scroll to position [457, 0]
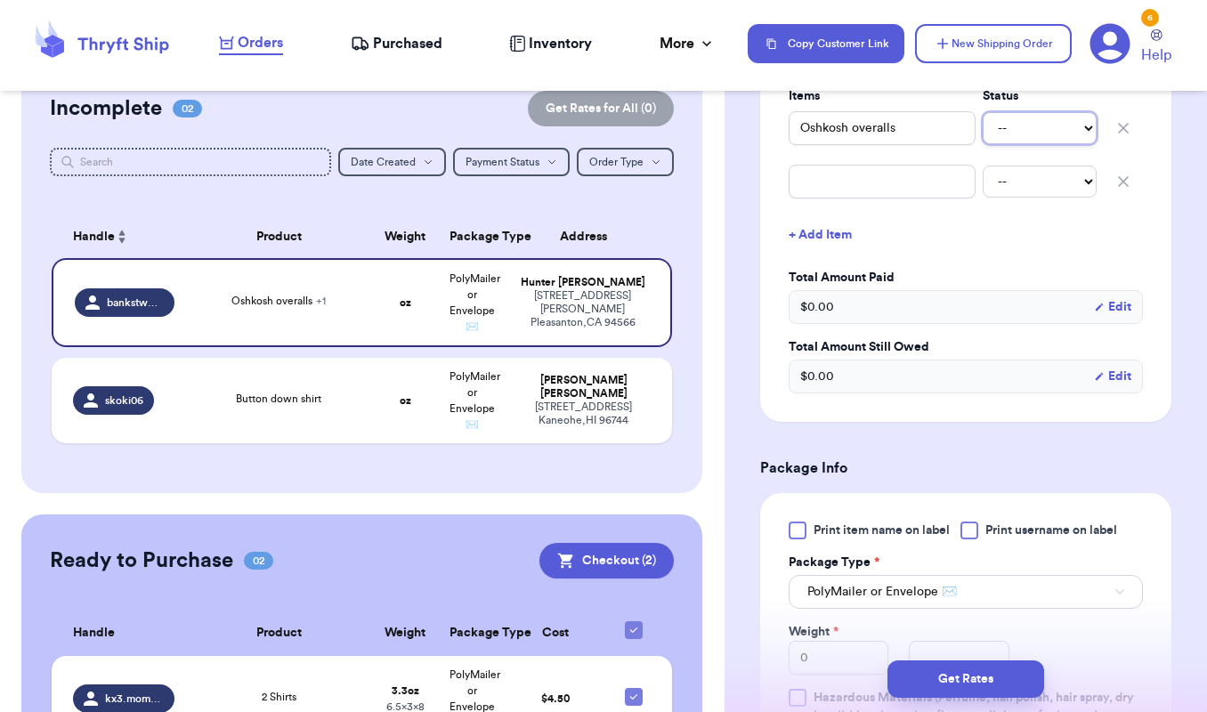
select select "paid"
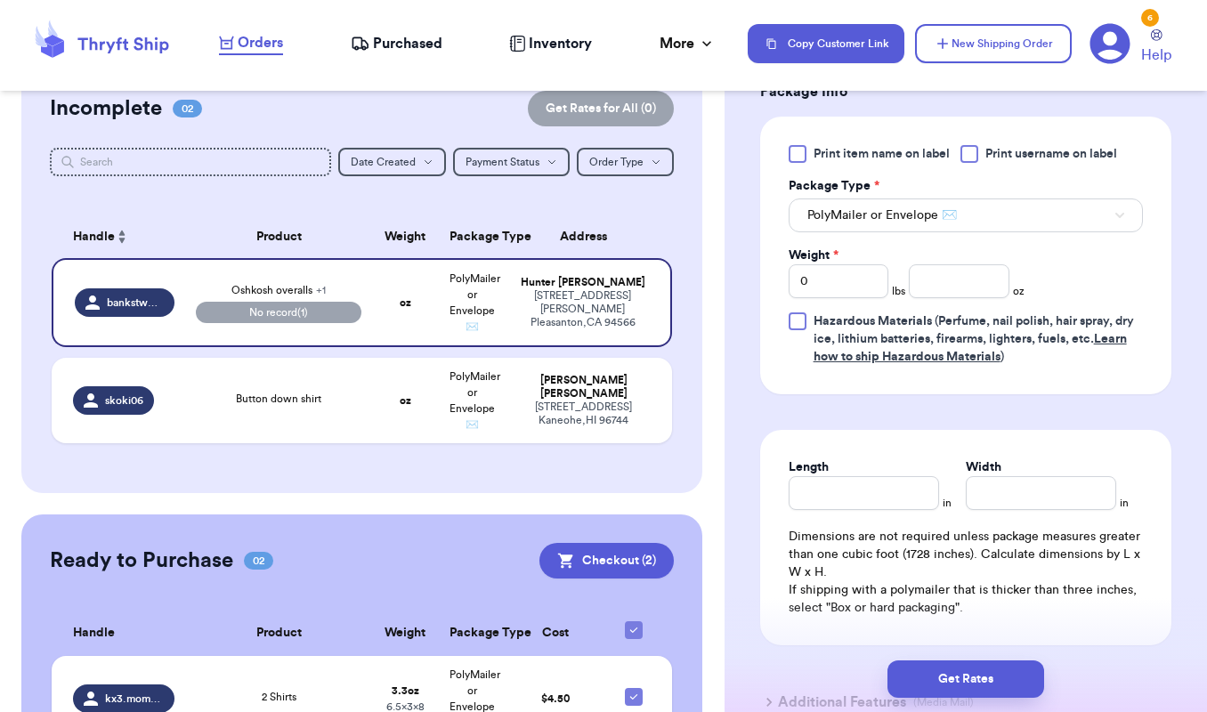
scroll to position [926, 0]
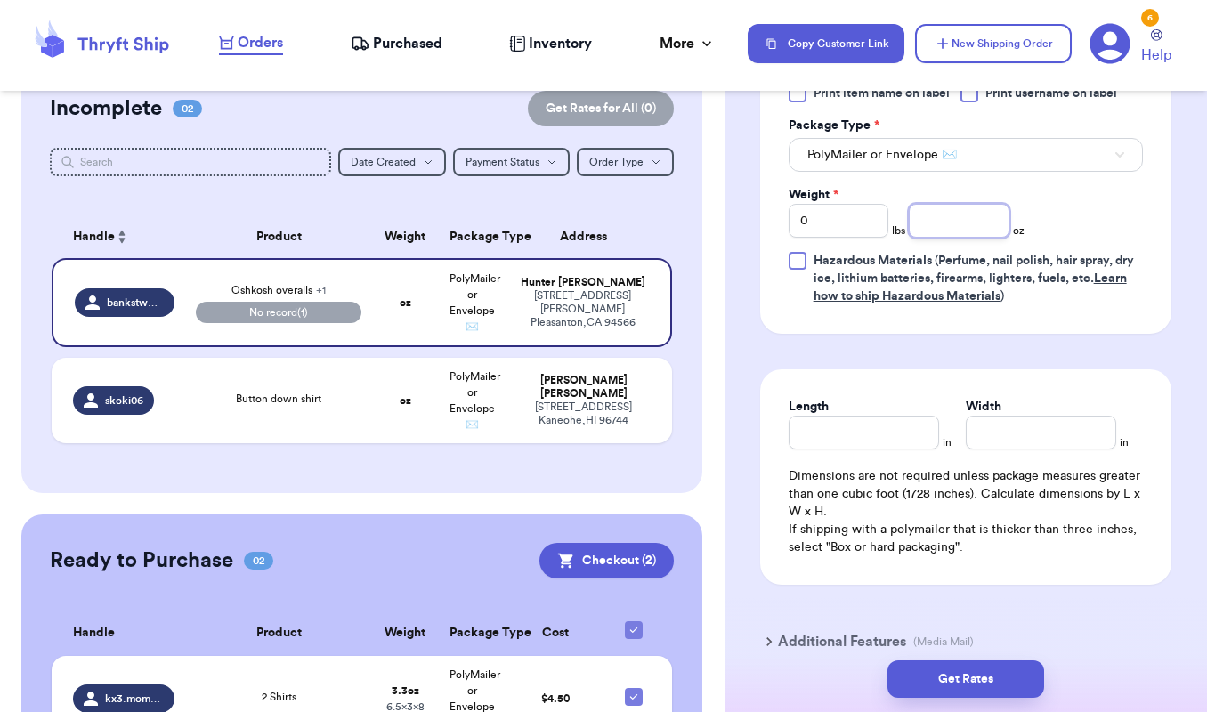
click at [926, 231] on input "number" at bounding box center [959, 221] width 101 height 34
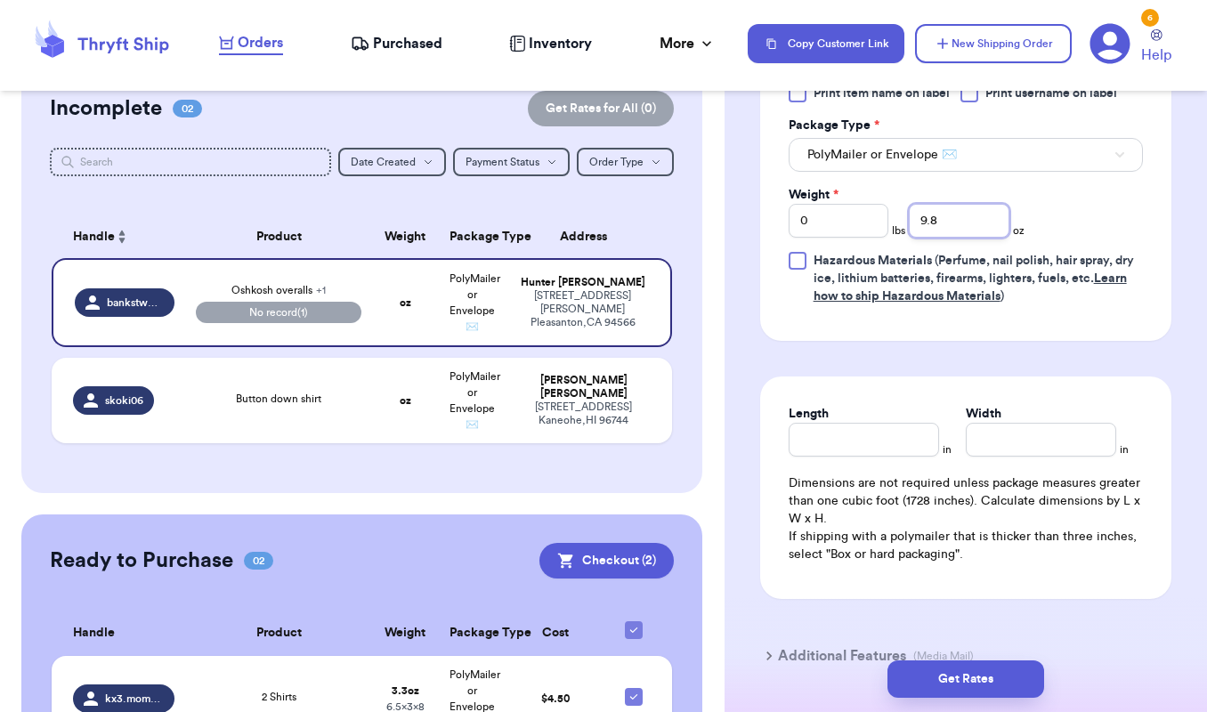
type input "9.8"
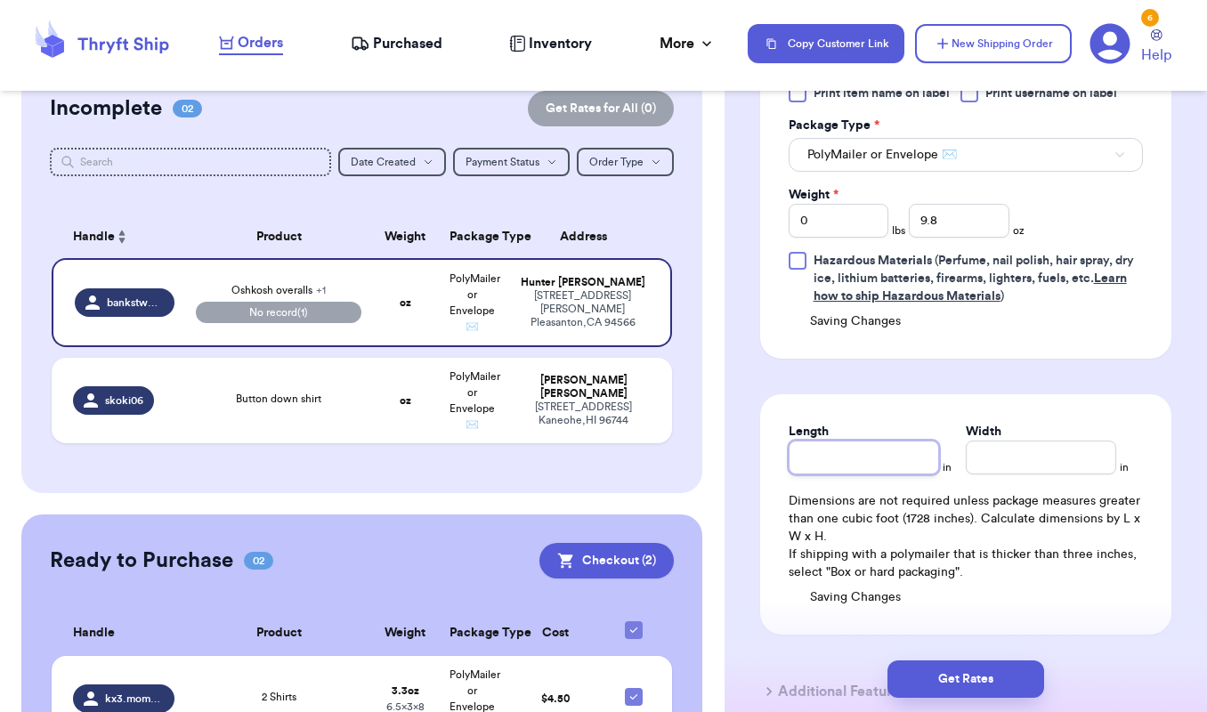
click at [889, 449] on input "Length" at bounding box center [864, 458] width 150 height 34
type input "7"
type input "9"
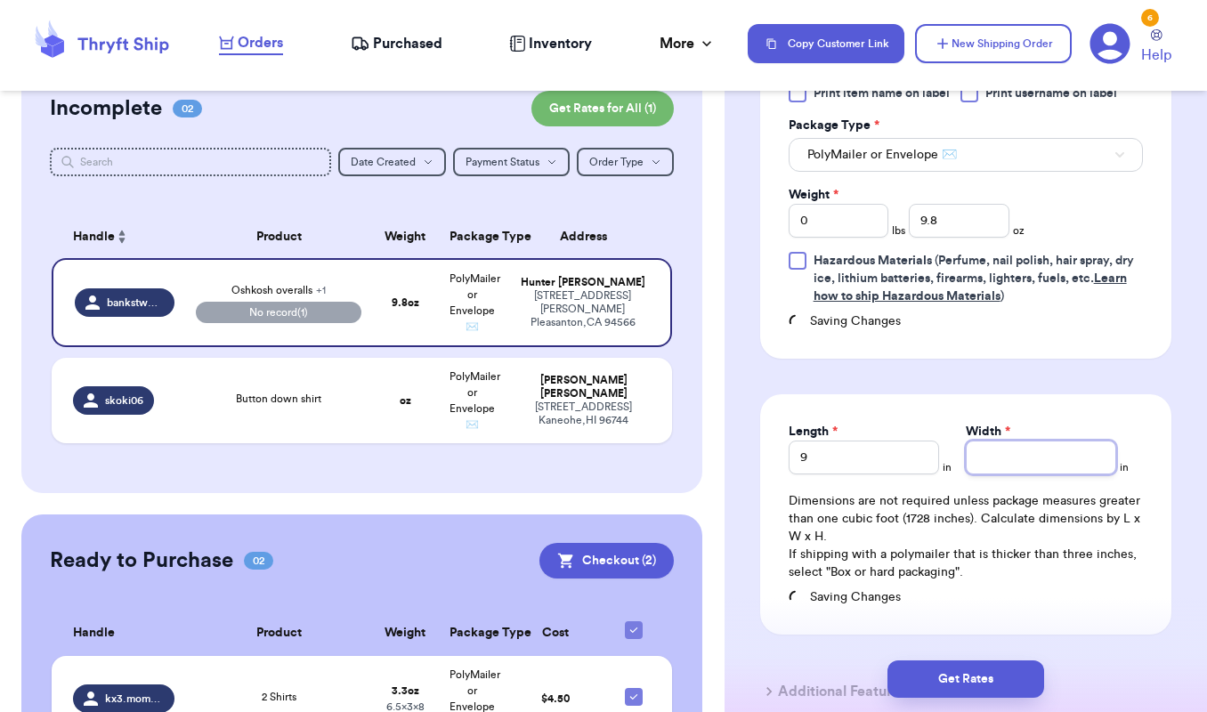
click at [997, 467] on input "Width *" at bounding box center [1041, 458] width 150 height 34
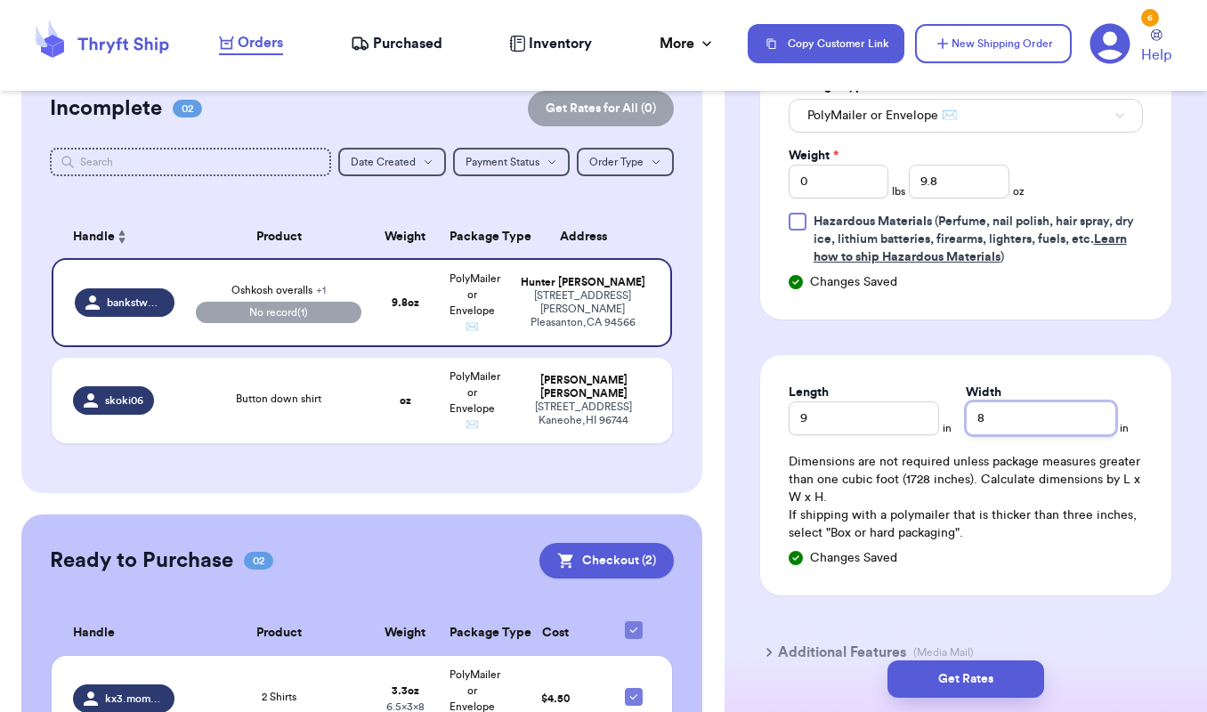
scroll to position [996, 0]
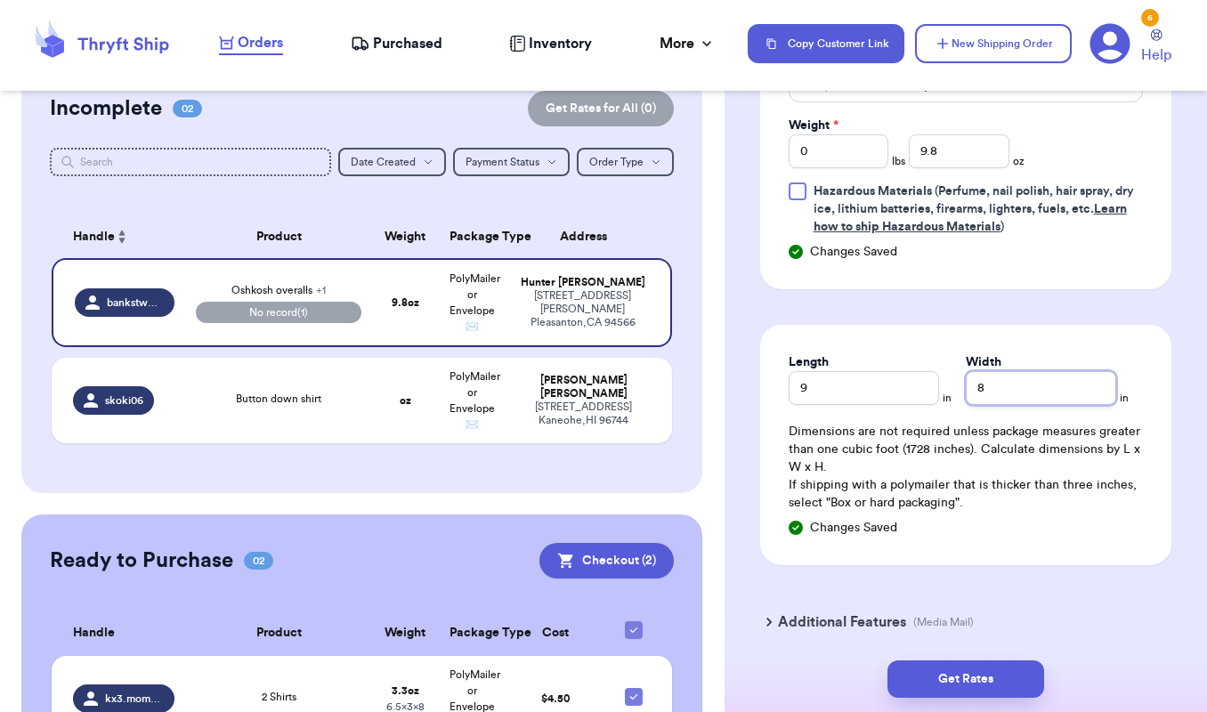
type input "8"
click at [995, 659] on div "Get Rates" at bounding box center [965, 679] width 482 height 66
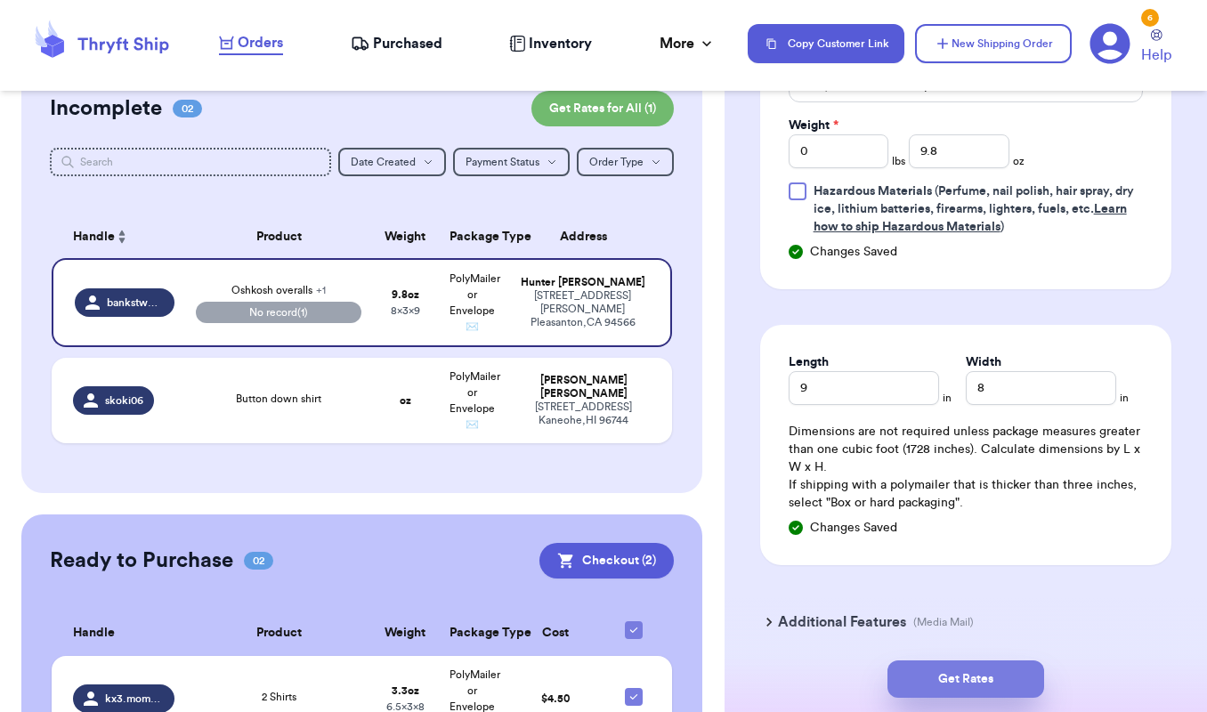
click at [989, 681] on button "Get Rates" at bounding box center [965, 678] width 157 height 37
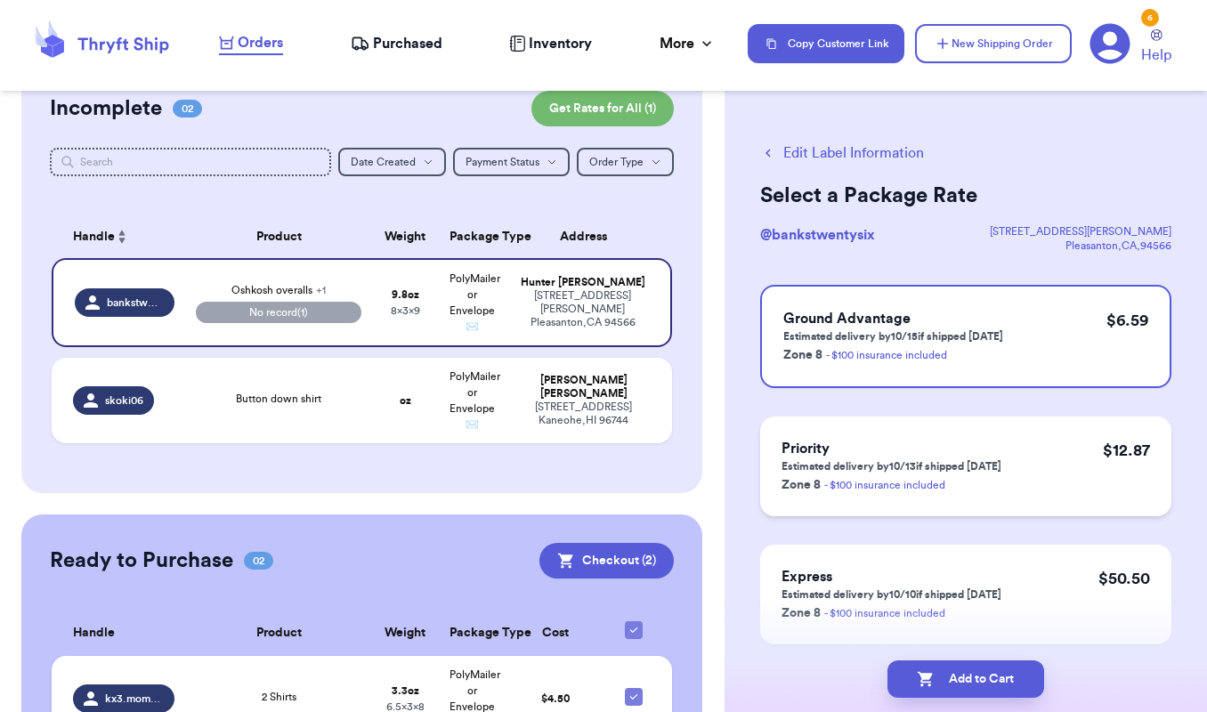
scroll to position [42, 0]
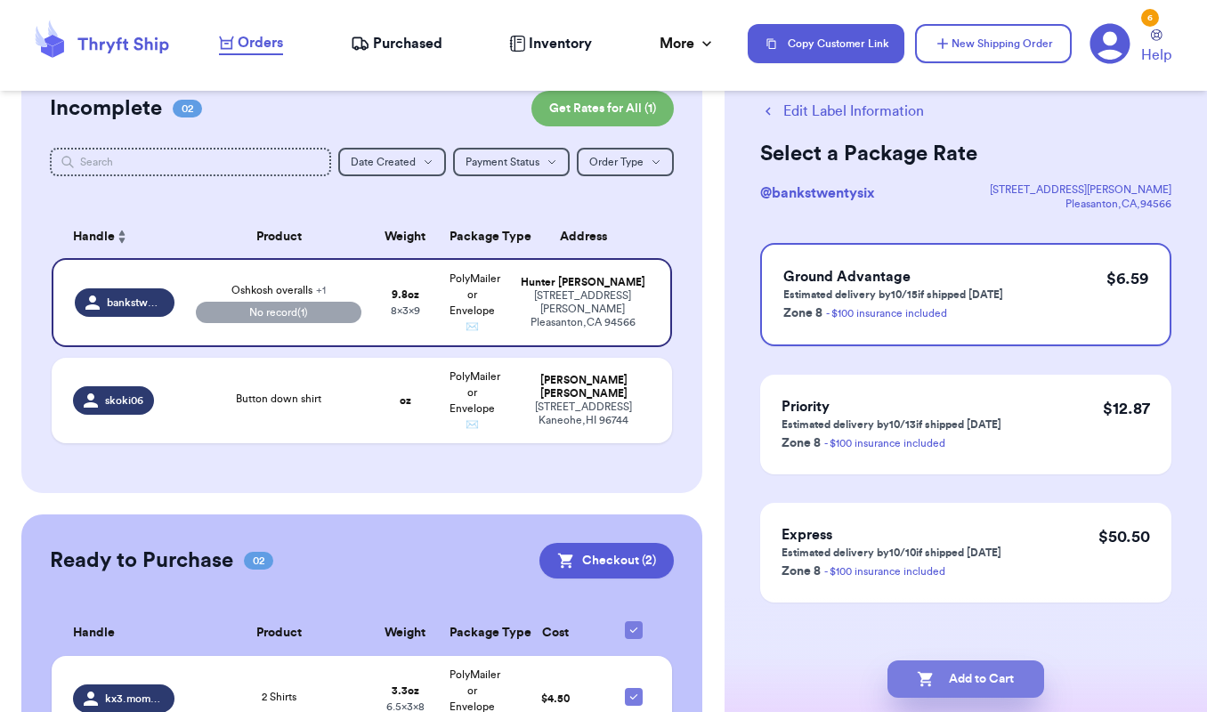
click at [988, 686] on button "Add to Cart" at bounding box center [965, 678] width 157 height 37
checkbox input "true"
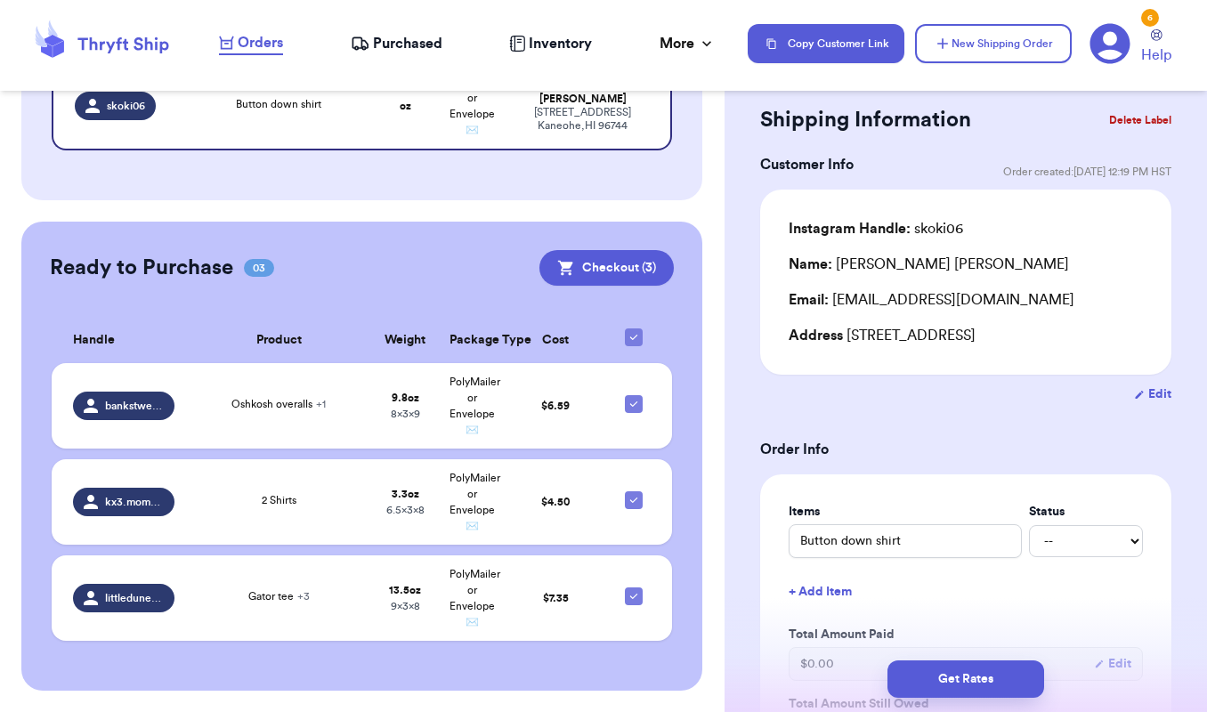
scroll to position [360, 0]
click at [636, 604] on icon at bounding box center [634, 597] width 14 height 14
click at [634, 588] on input "checkbox" at bounding box center [633, 587] width 1 height 1
checkbox input "false"
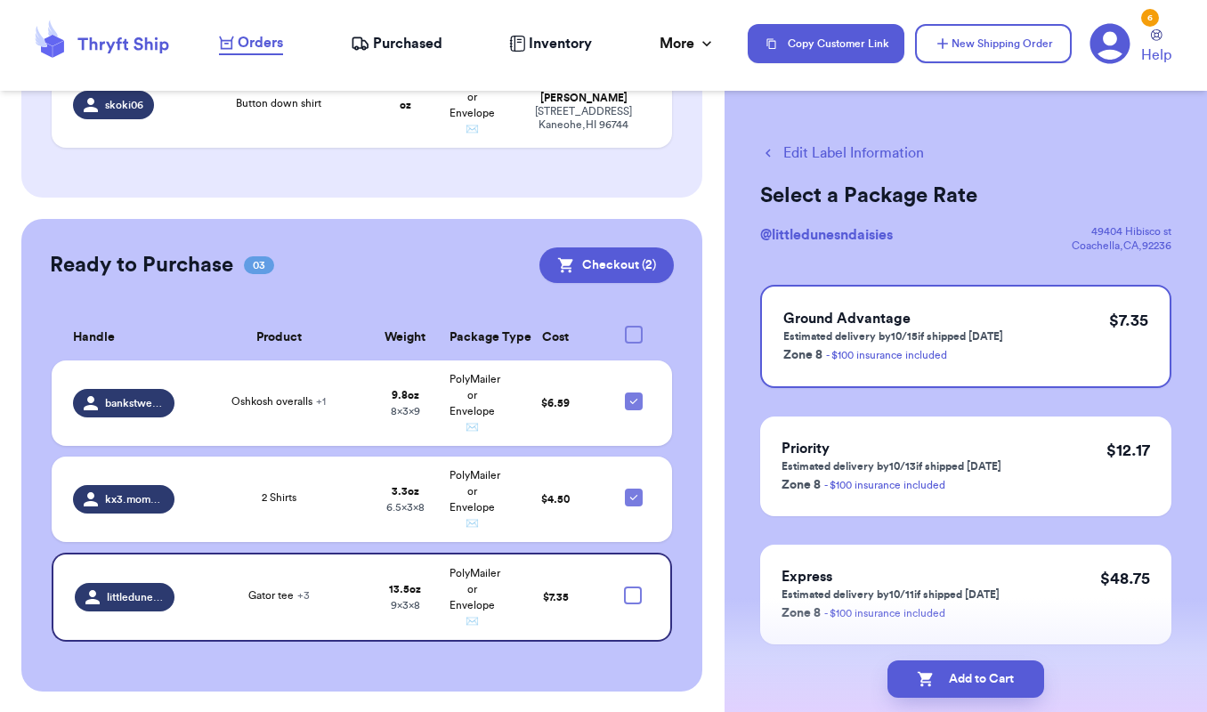
scroll to position [0, 0]
click at [607, 258] on button "Checkout ( 2 )" at bounding box center [606, 265] width 134 height 36
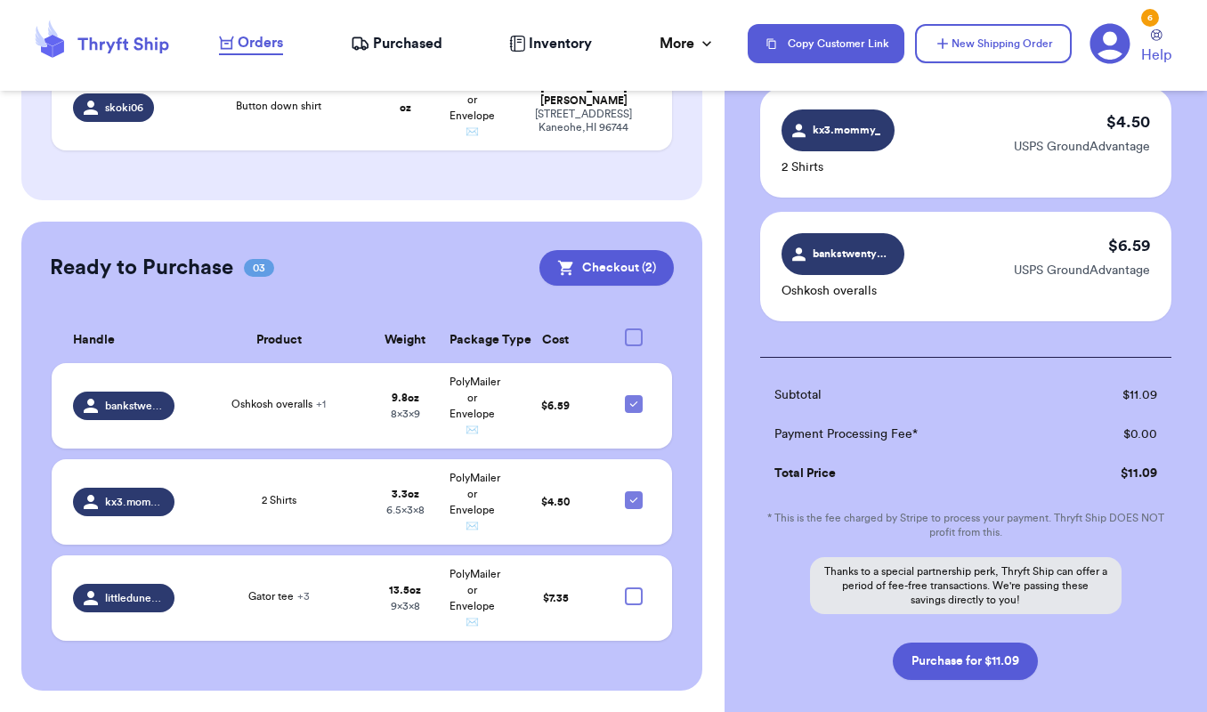
scroll to position [158, 0]
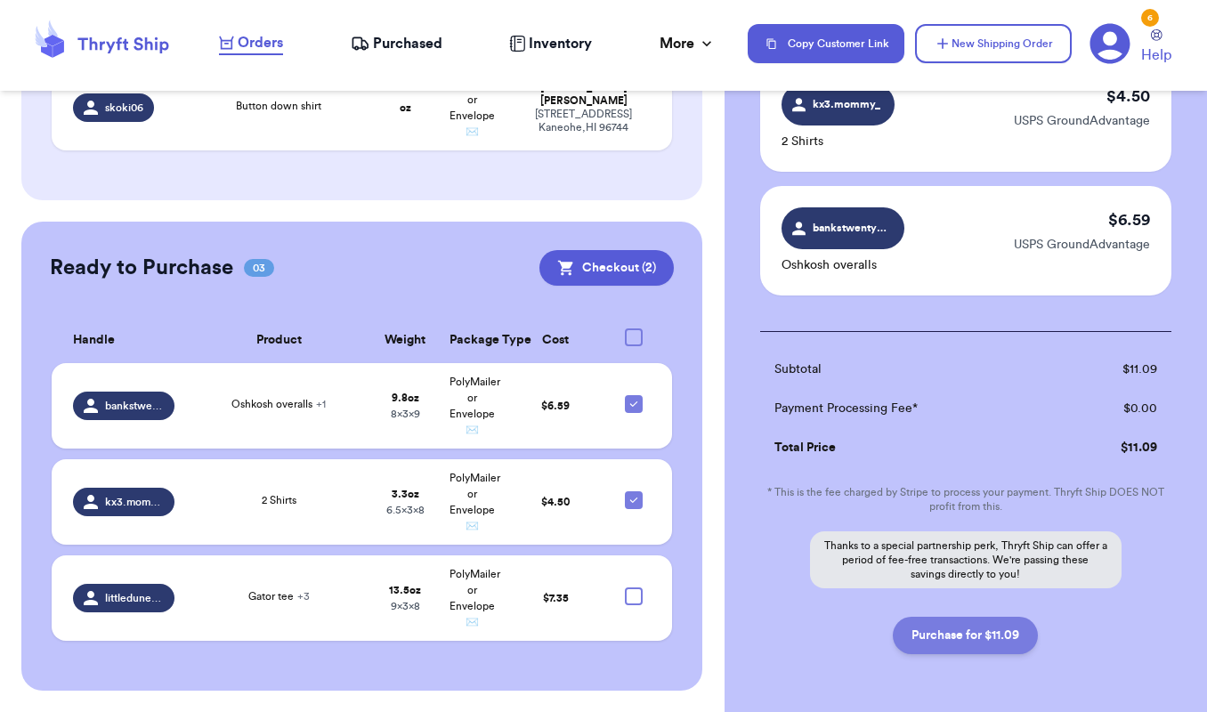
click at [964, 638] on button "Purchase for $11.09" at bounding box center [965, 635] width 145 height 37
checkbox input "false"
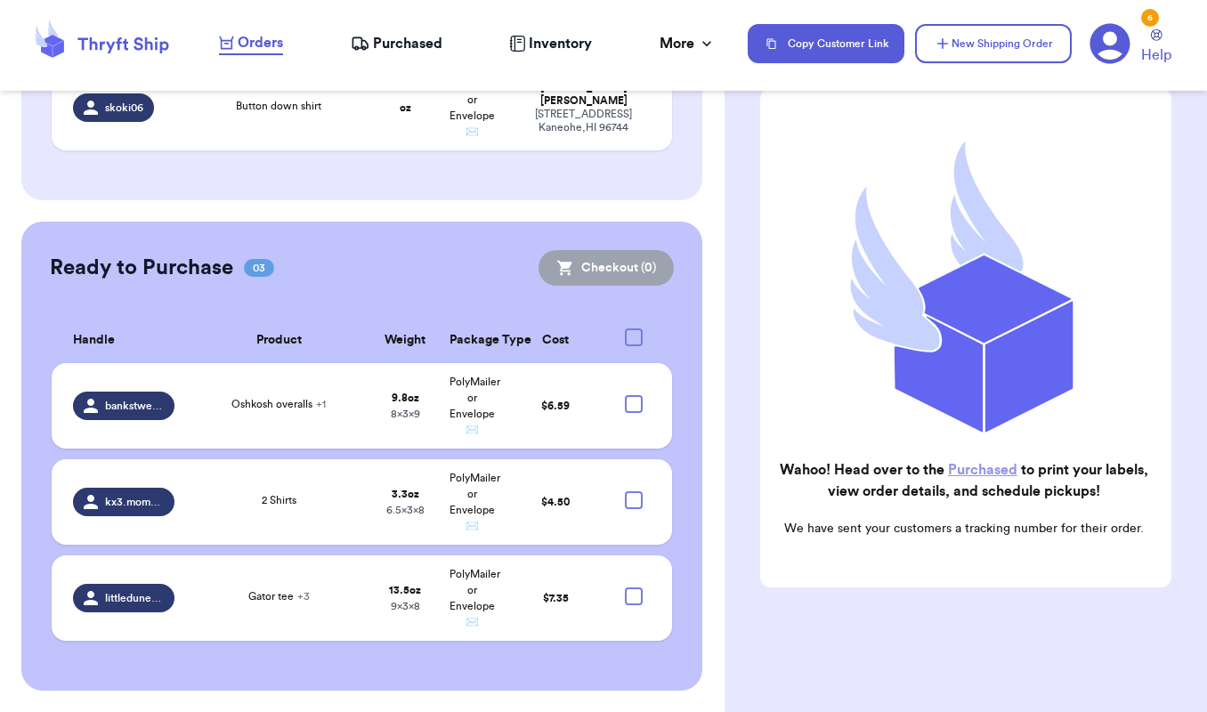
scroll to position [133, 0]
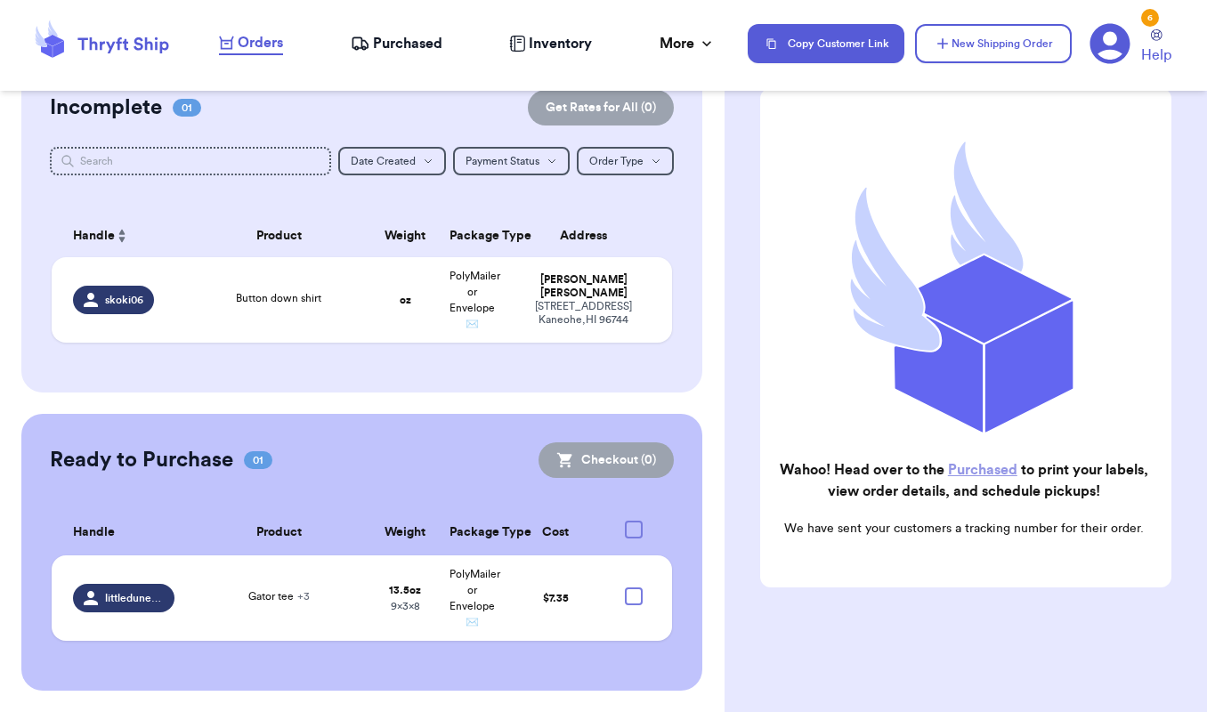
click at [397, 48] on span "Purchased" at bounding box center [407, 43] width 69 height 21
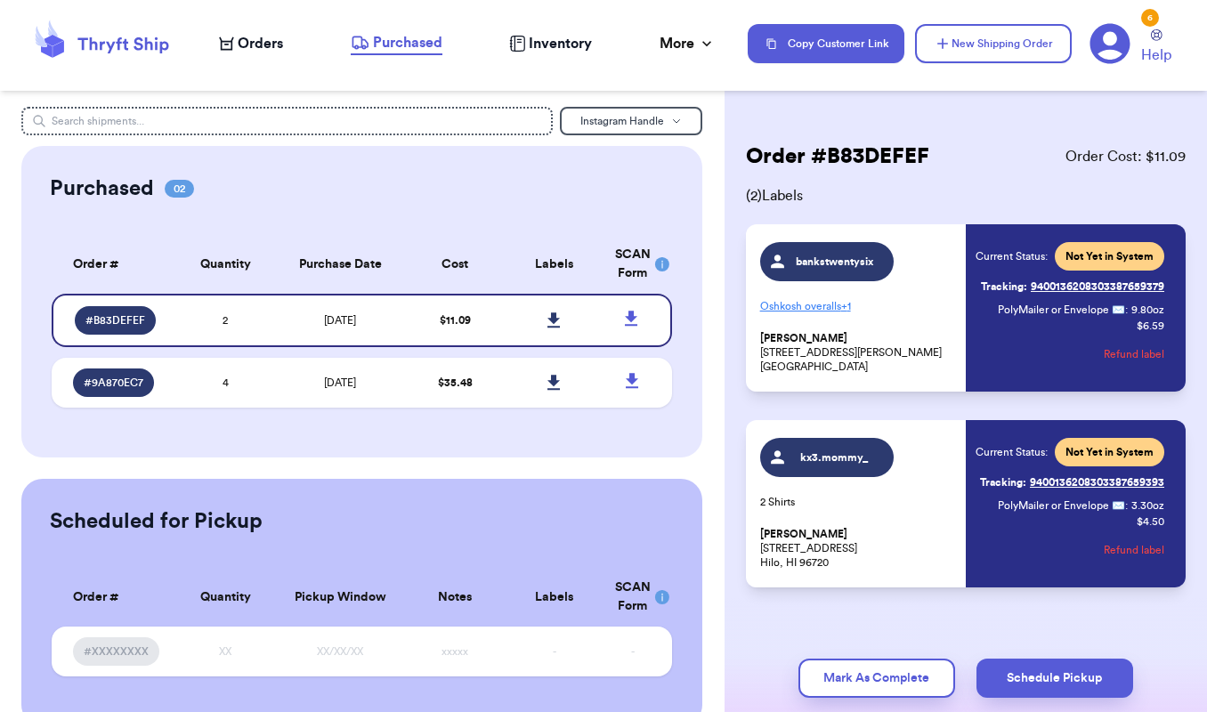
click at [1082, 282] on link "Tracking: 9400136208303387659379" at bounding box center [1072, 286] width 183 height 28
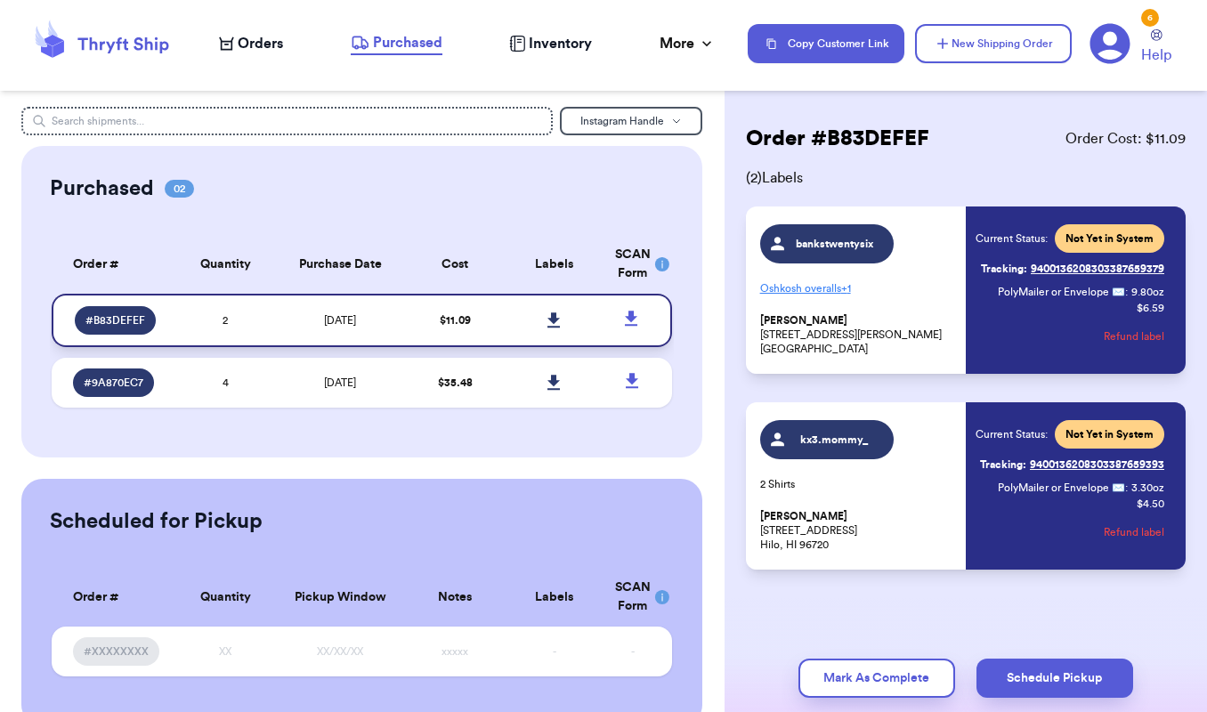
scroll to position [18, 0]
click at [551, 328] on icon at bounding box center [553, 319] width 12 height 15
